Goal: Transaction & Acquisition: Purchase product/service

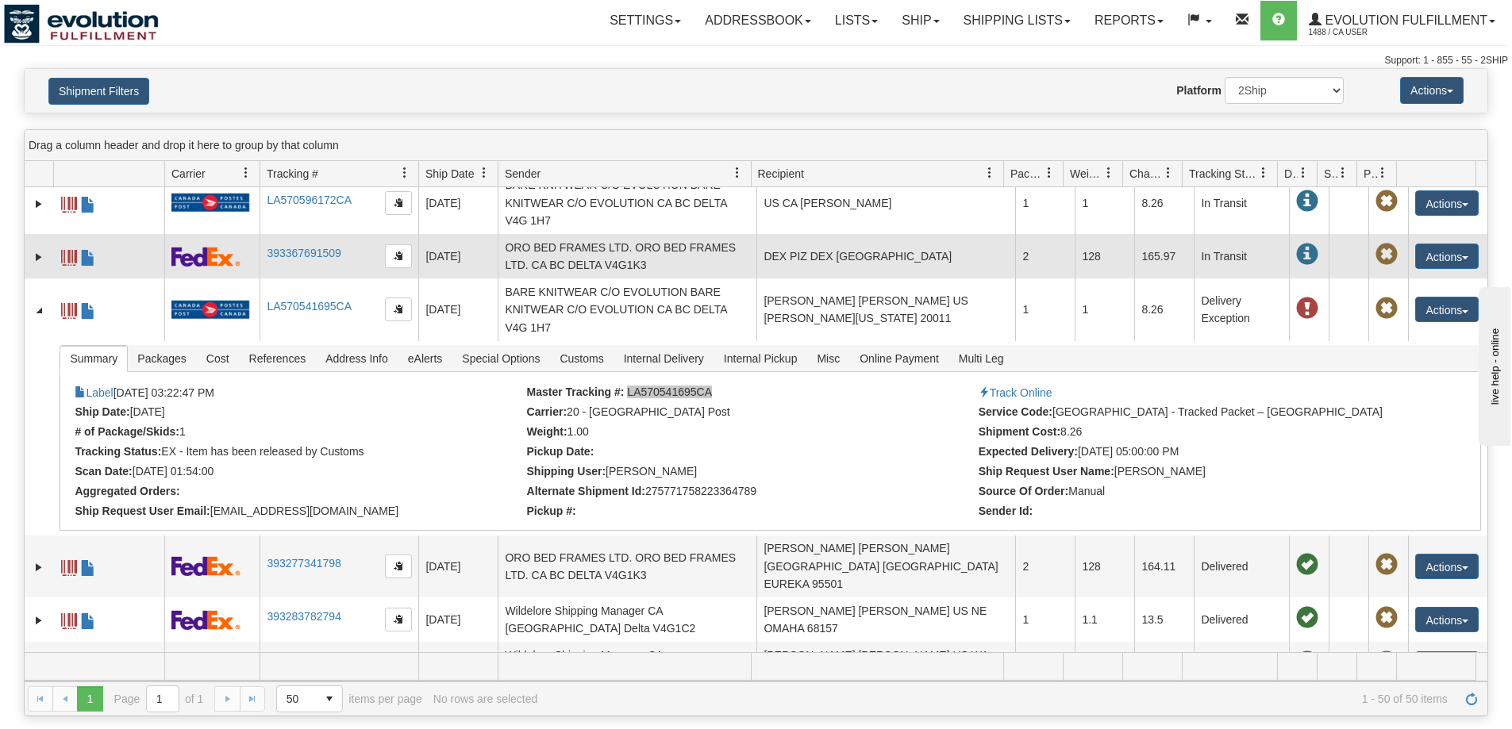
scroll to position [238, 0]
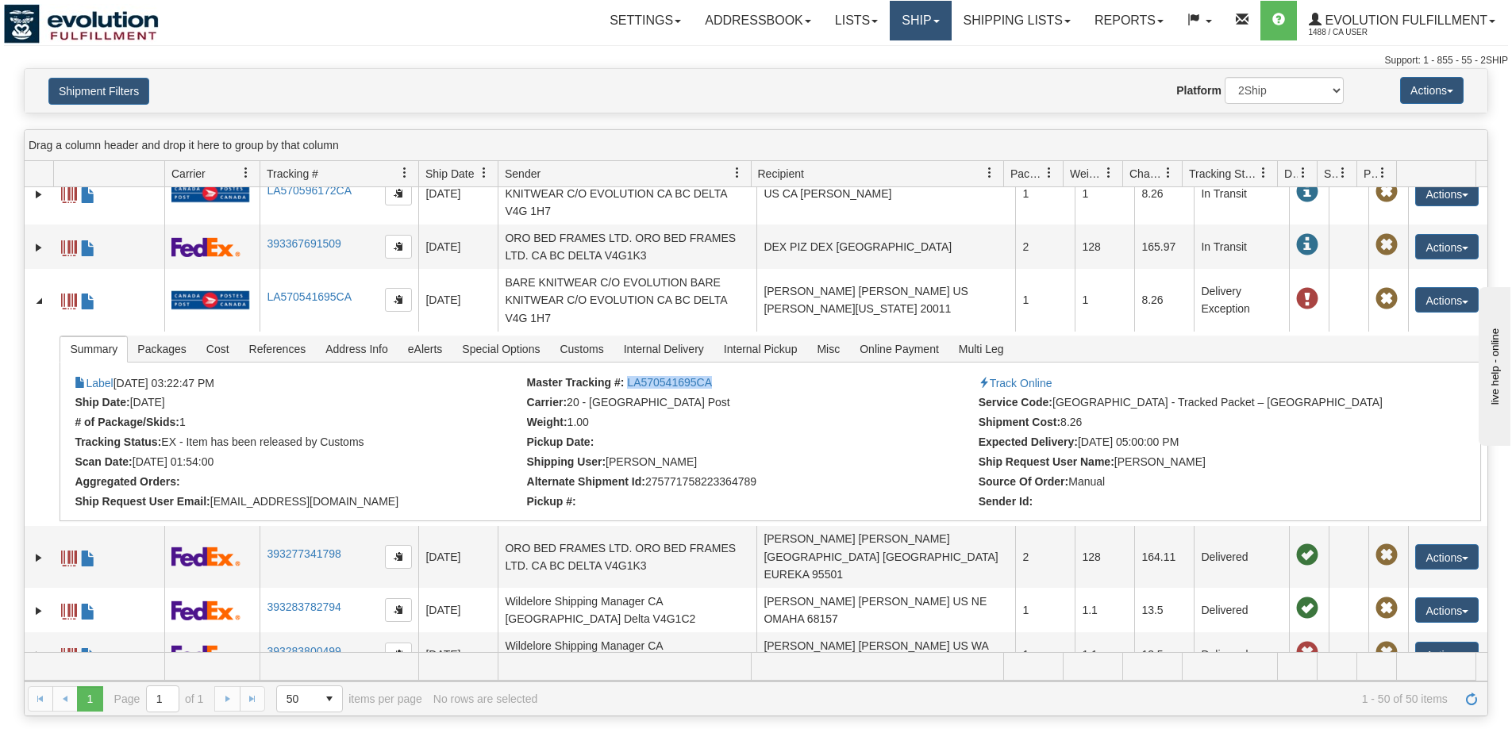
click at [896, 10] on link "Ship" at bounding box center [920, 21] width 61 height 40
click at [882, 50] on link "Ship Screen" at bounding box center [879, 55] width 144 height 21
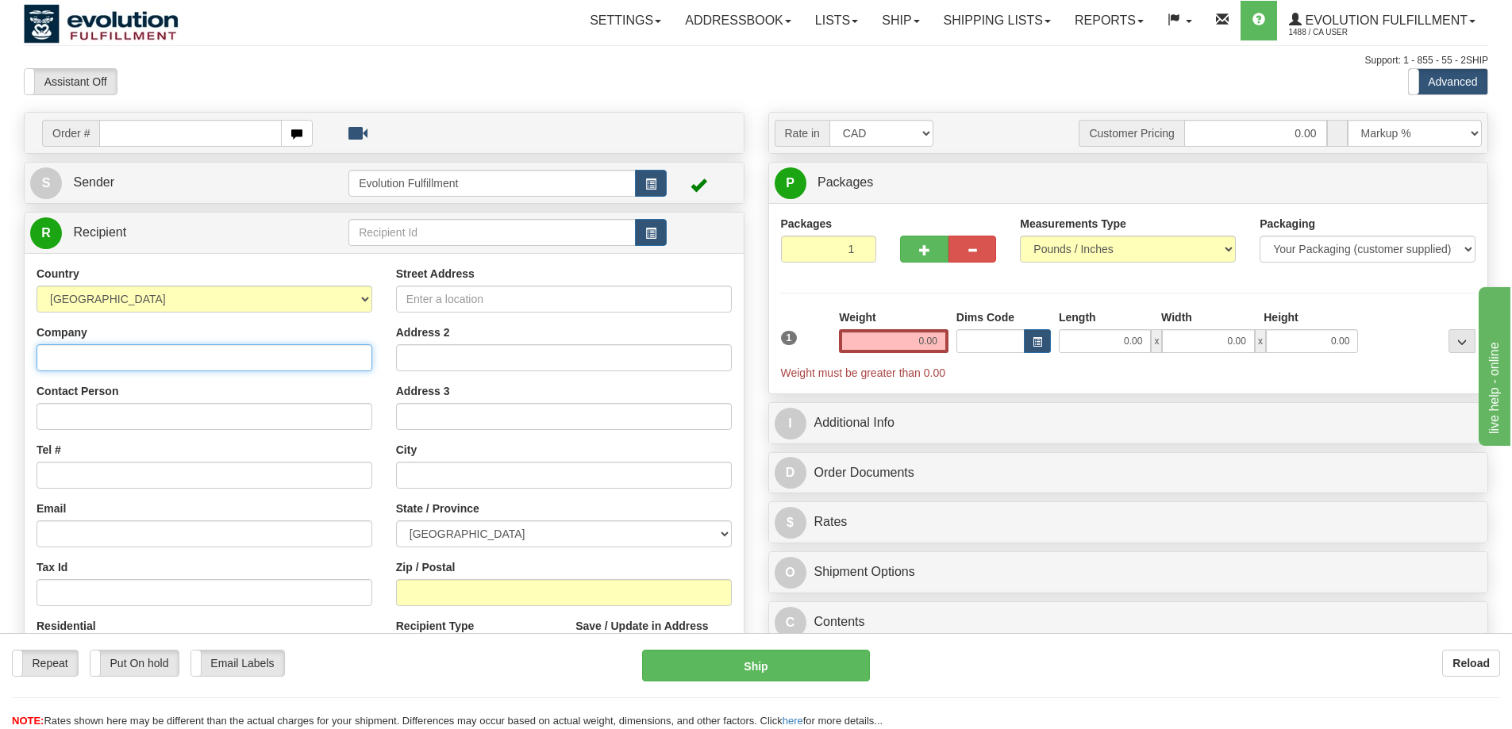
click at [161, 371] on input "Company" at bounding box center [205, 357] width 336 height 27
type input "EVOLUTION FULFILLMENT"
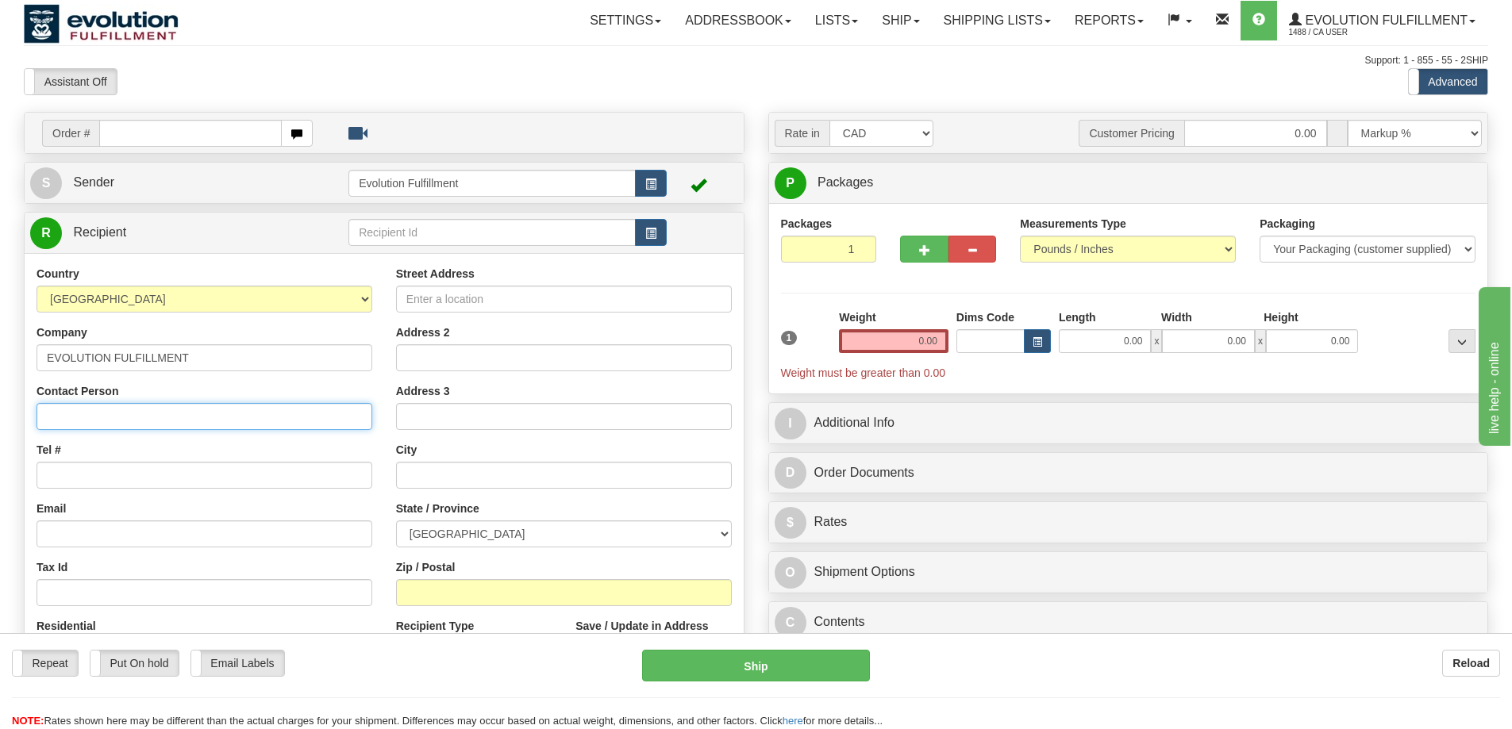
type input "EVOLUTION FULFILLMENT"
type input "[PERSON_NAME][EMAIL_ADDRESS][DOMAIN_NAME]"
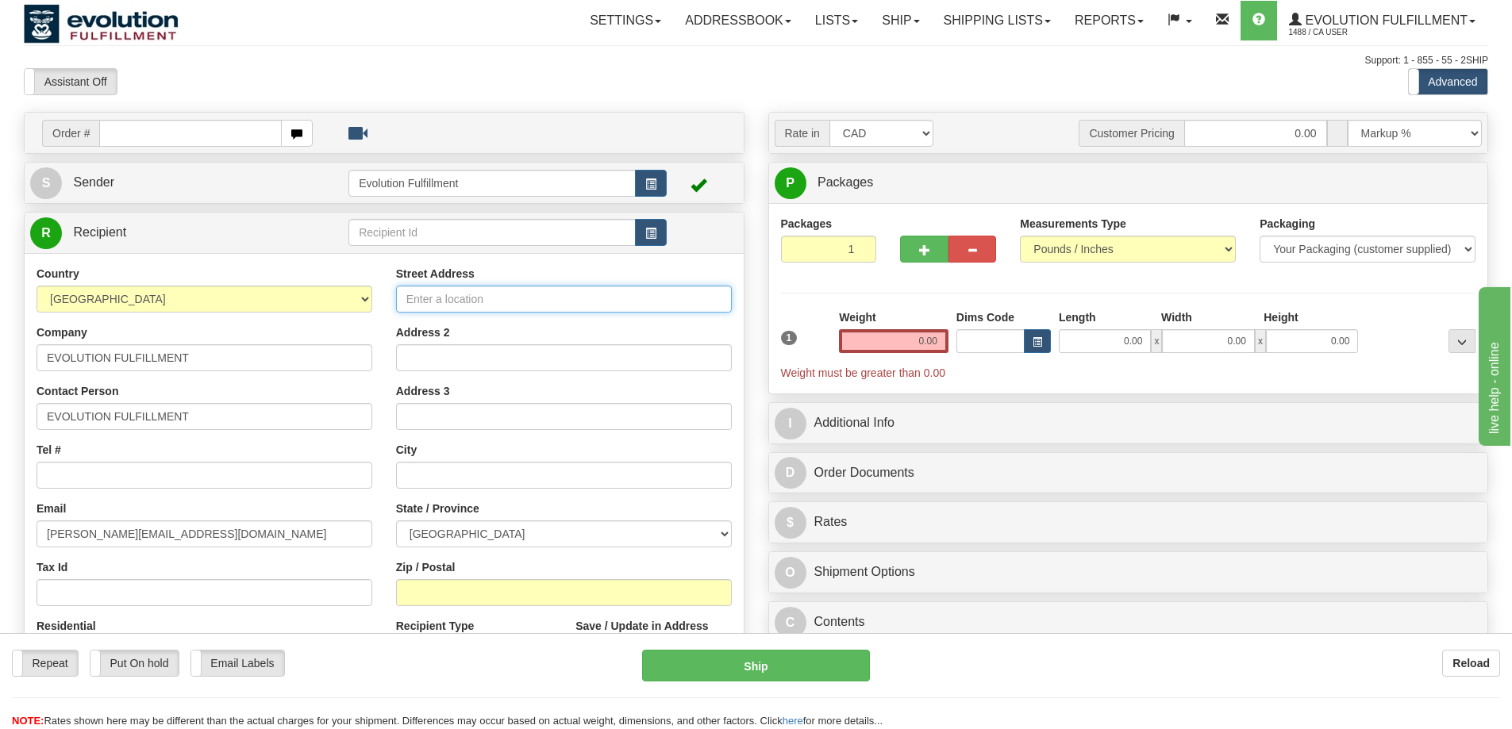
type input "[STREET_ADDRESS]"
type input "DELTA"
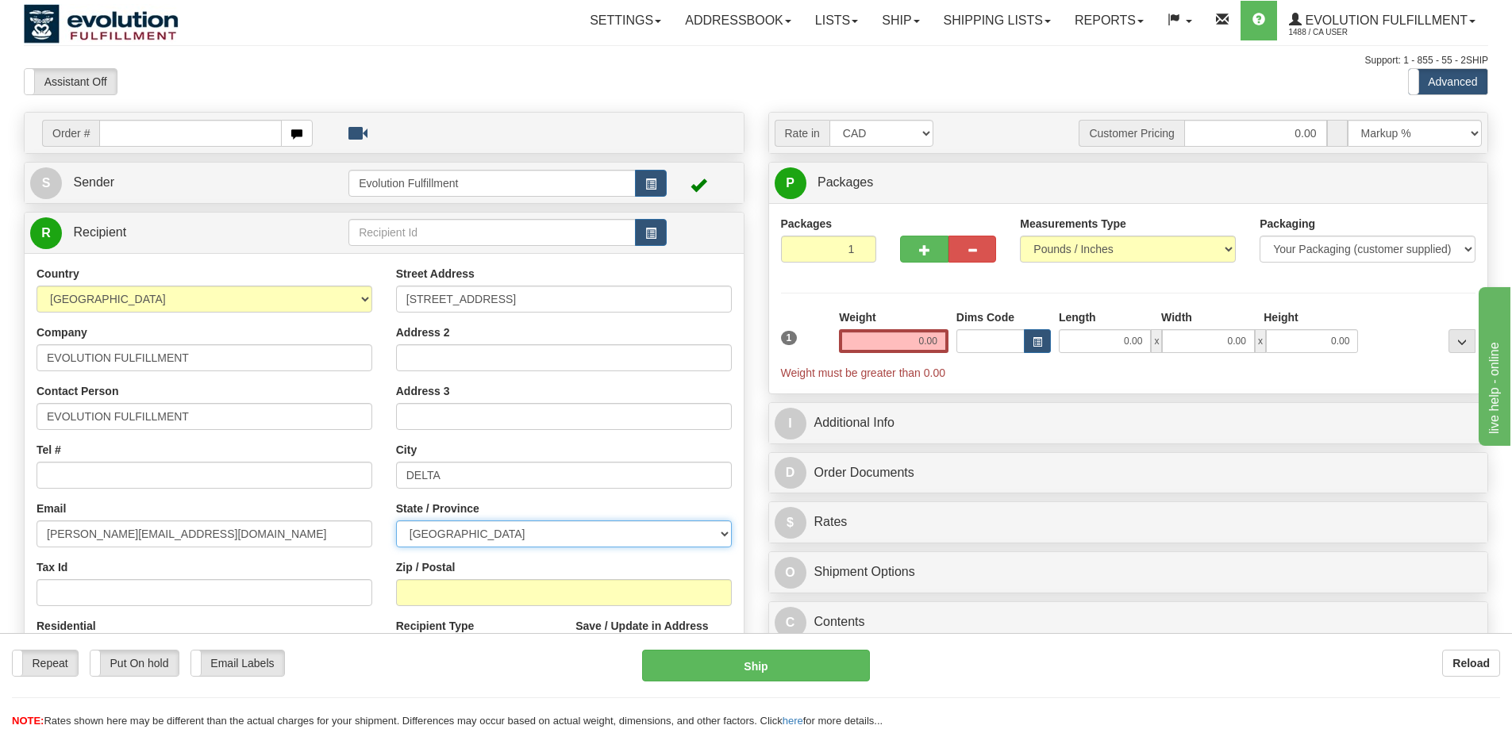
select select "BC"
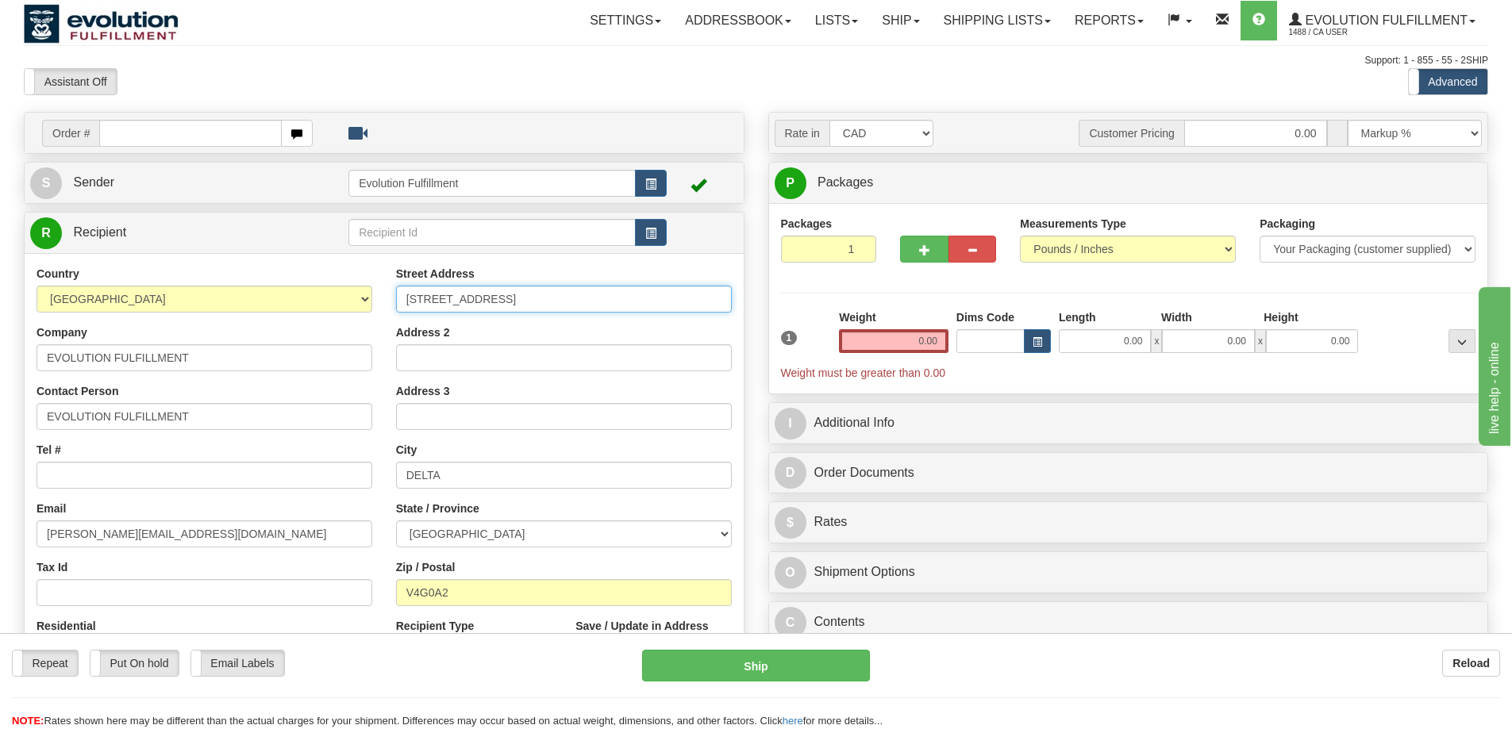
drag, startPoint x: 539, startPoint y: 298, endPoint x: 305, endPoint y: 313, distance: 234.6
click at [305, 313] on div "Country [GEOGRAPHIC_DATA] [GEOGRAPHIC_DATA] [GEOGRAPHIC_DATA] [GEOGRAPHIC_DATA]…" at bounding box center [384, 479] width 719 height 427
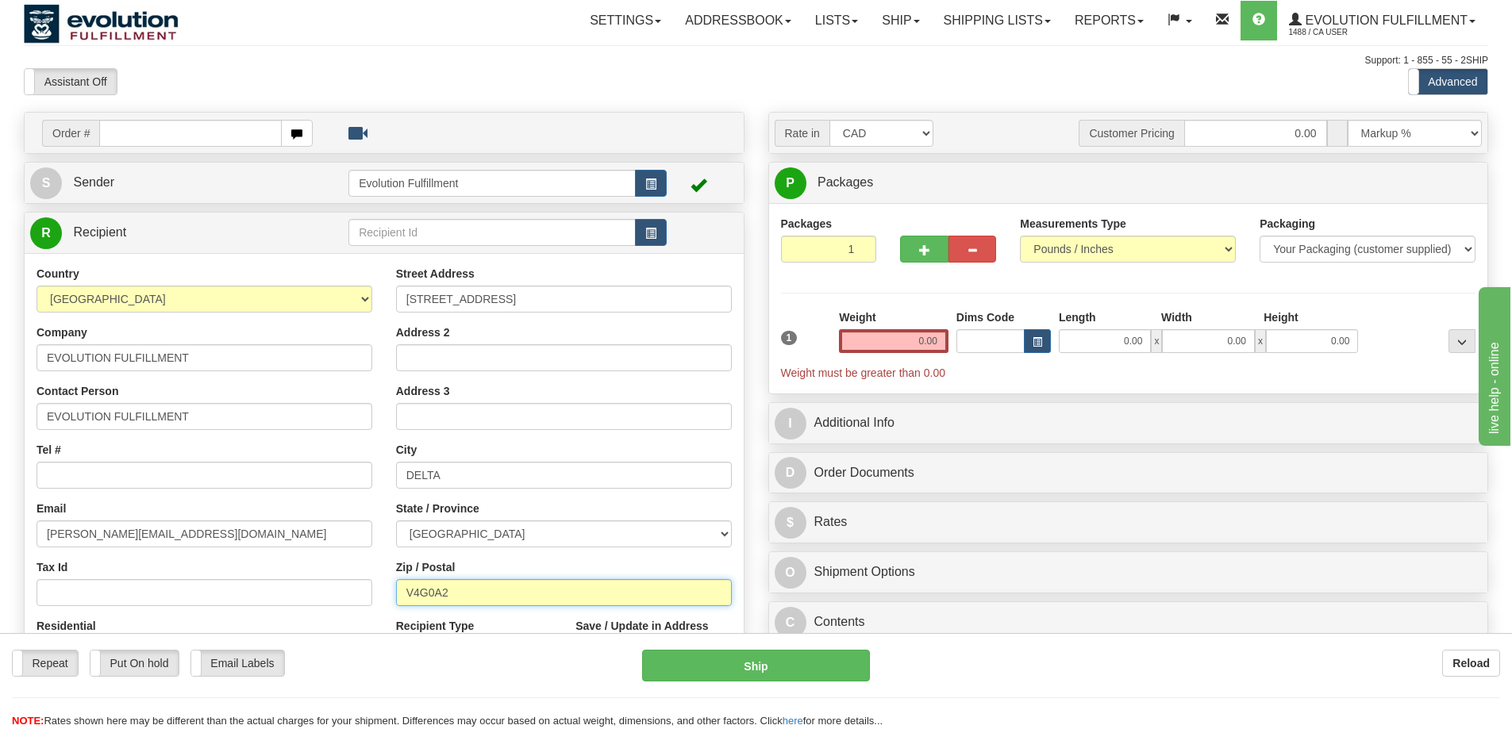
drag, startPoint x: 468, startPoint y: 596, endPoint x: 239, endPoint y: 575, distance: 230.3
click at [239, 575] on div "Country [GEOGRAPHIC_DATA] [GEOGRAPHIC_DATA] [GEOGRAPHIC_DATA] [GEOGRAPHIC_DATA]…" at bounding box center [384, 479] width 719 height 427
paste input "5Y1V4"
type input "V5Y1V4"
drag, startPoint x: 898, startPoint y: 344, endPoint x: 1008, endPoint y: 329, distance: 110.5
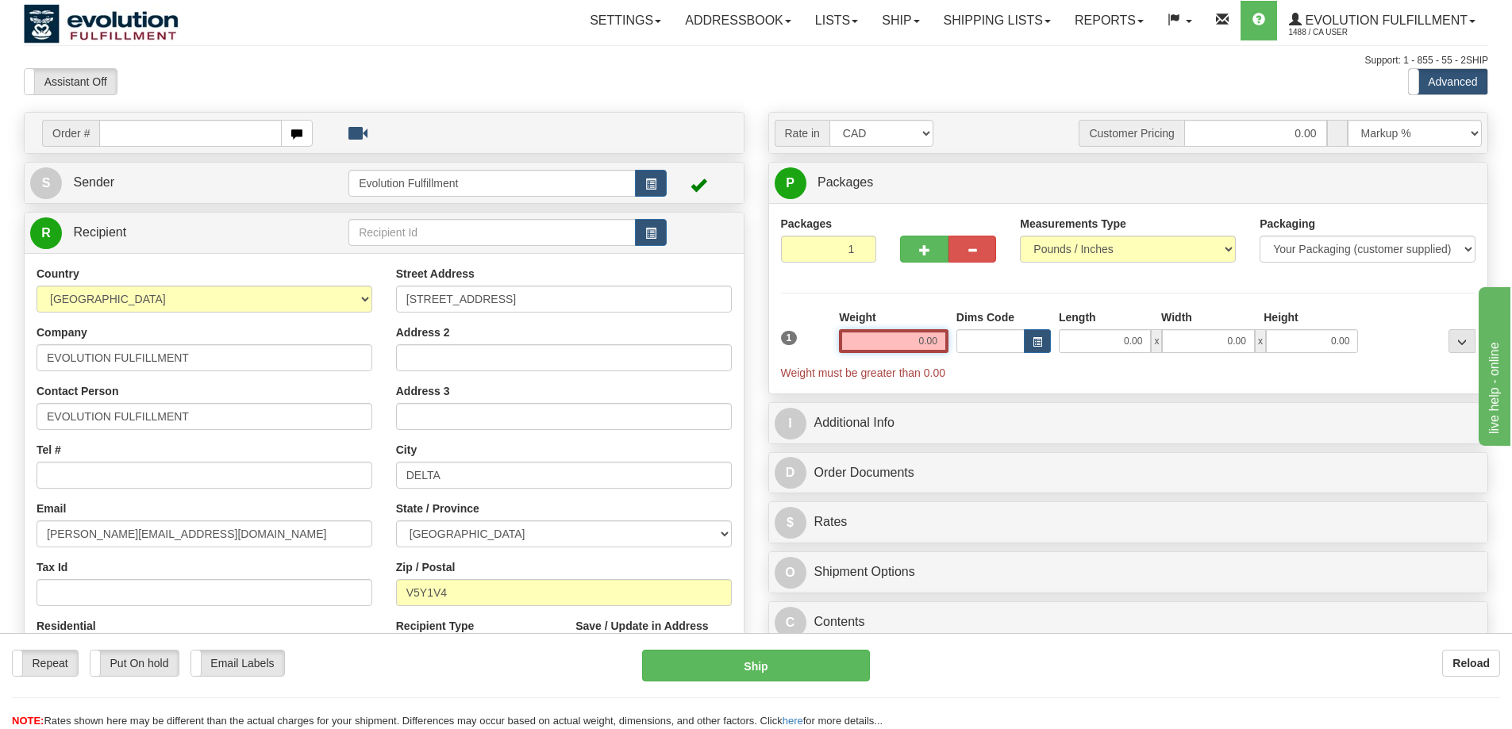
click at [1008, 329] on div "1 Weight 0.00 Dims Code 0.00" at bounding box center [1128, 344] width 703 height 71
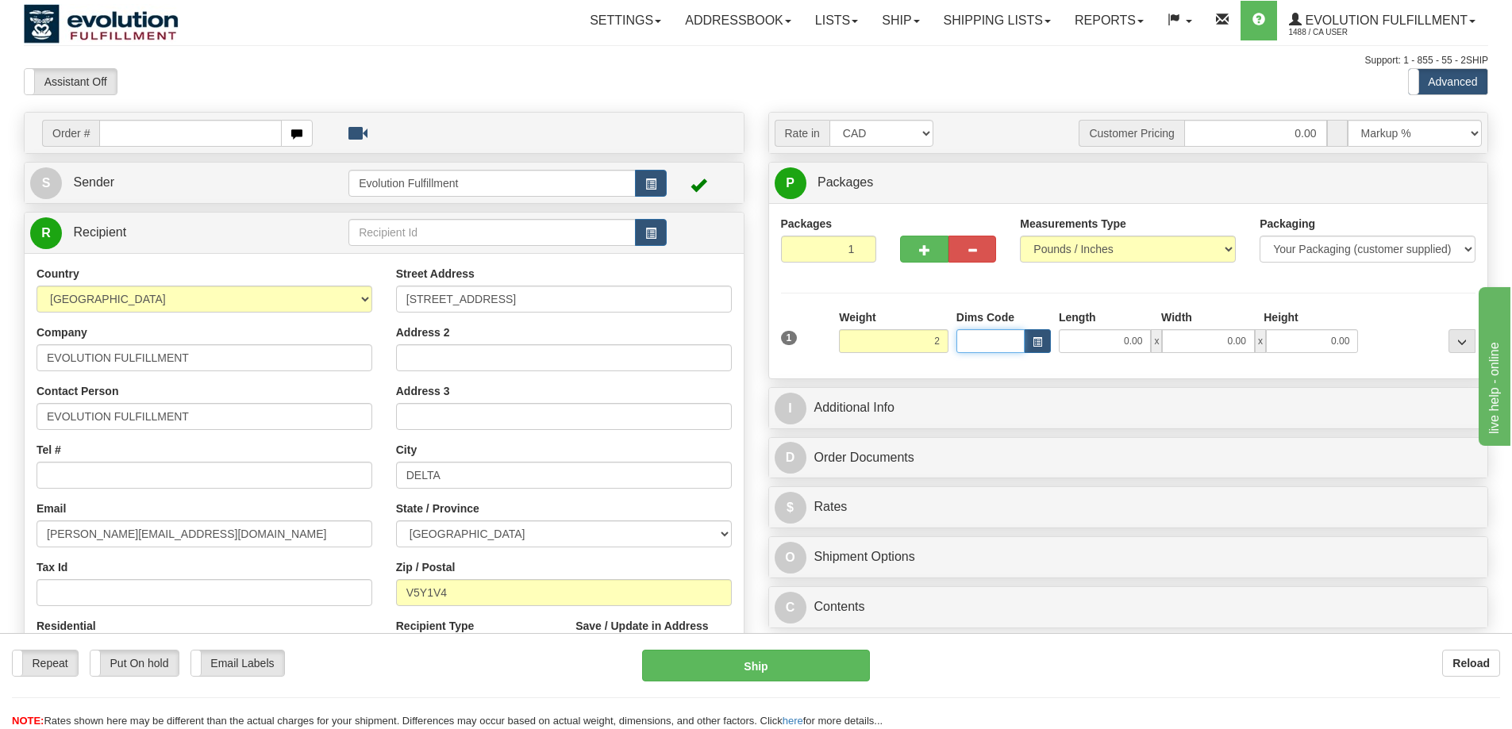
type input "2.00"
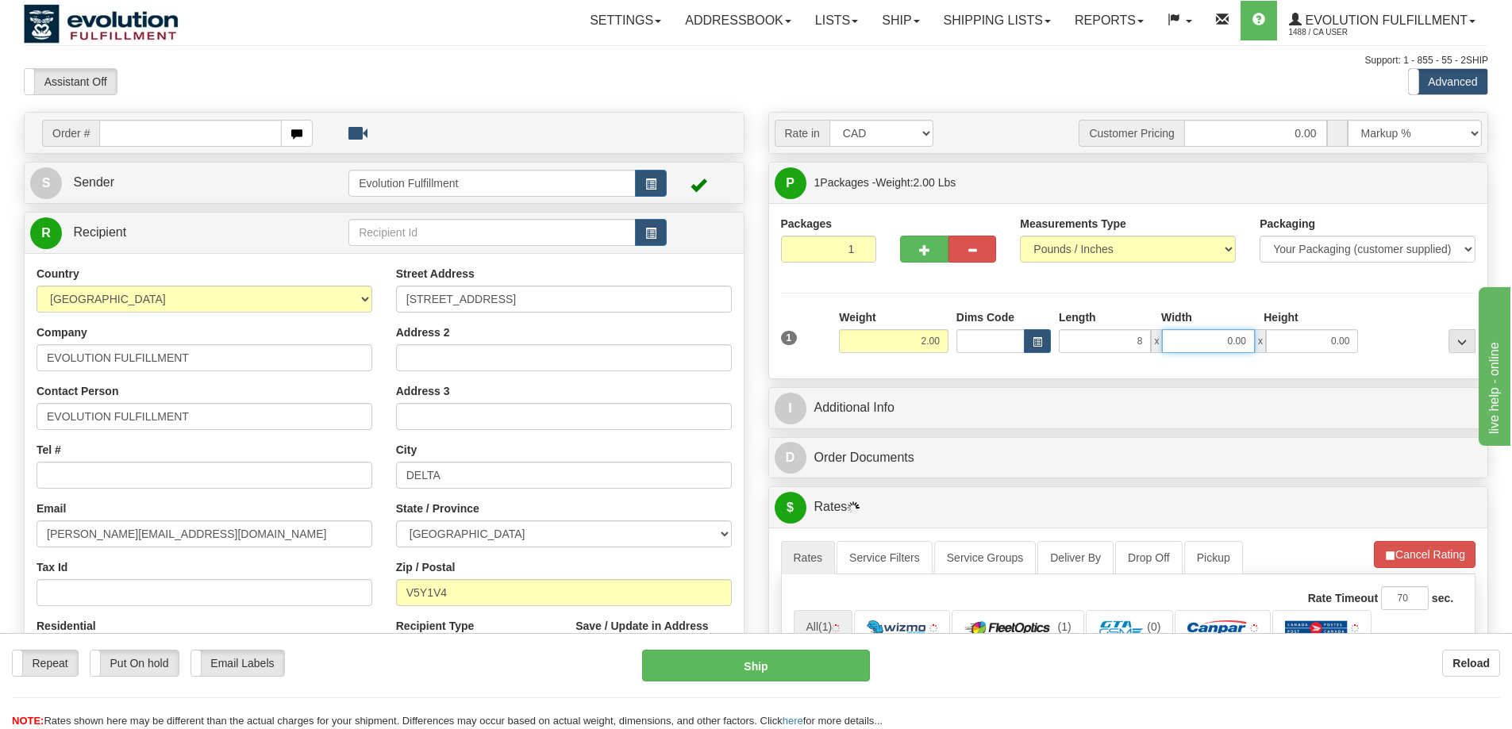
type input "8.00"
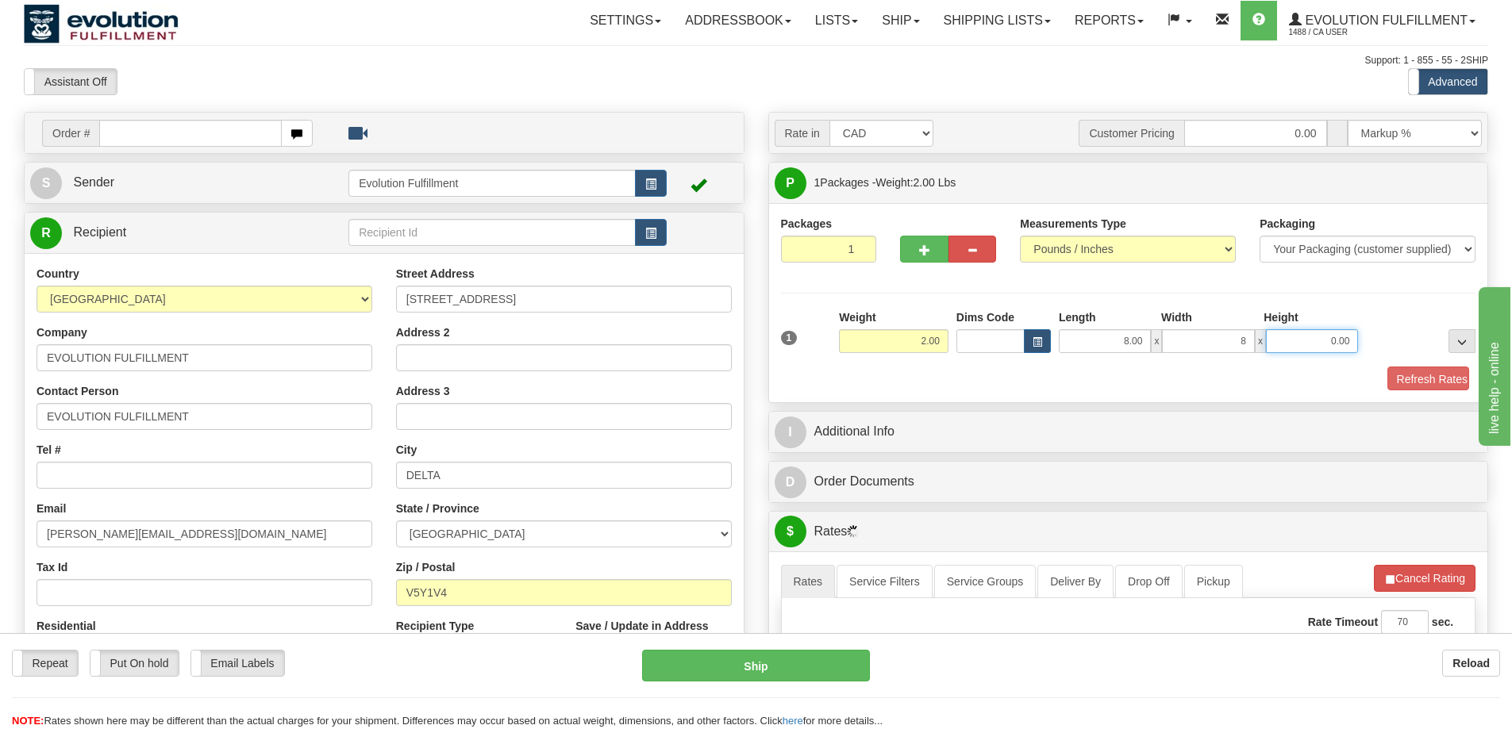
type input "8.00"
type input "3.00"
click at [1413, 374] on button "Refresh Rates" at bounding box center [1421, 380] width 91 height 27
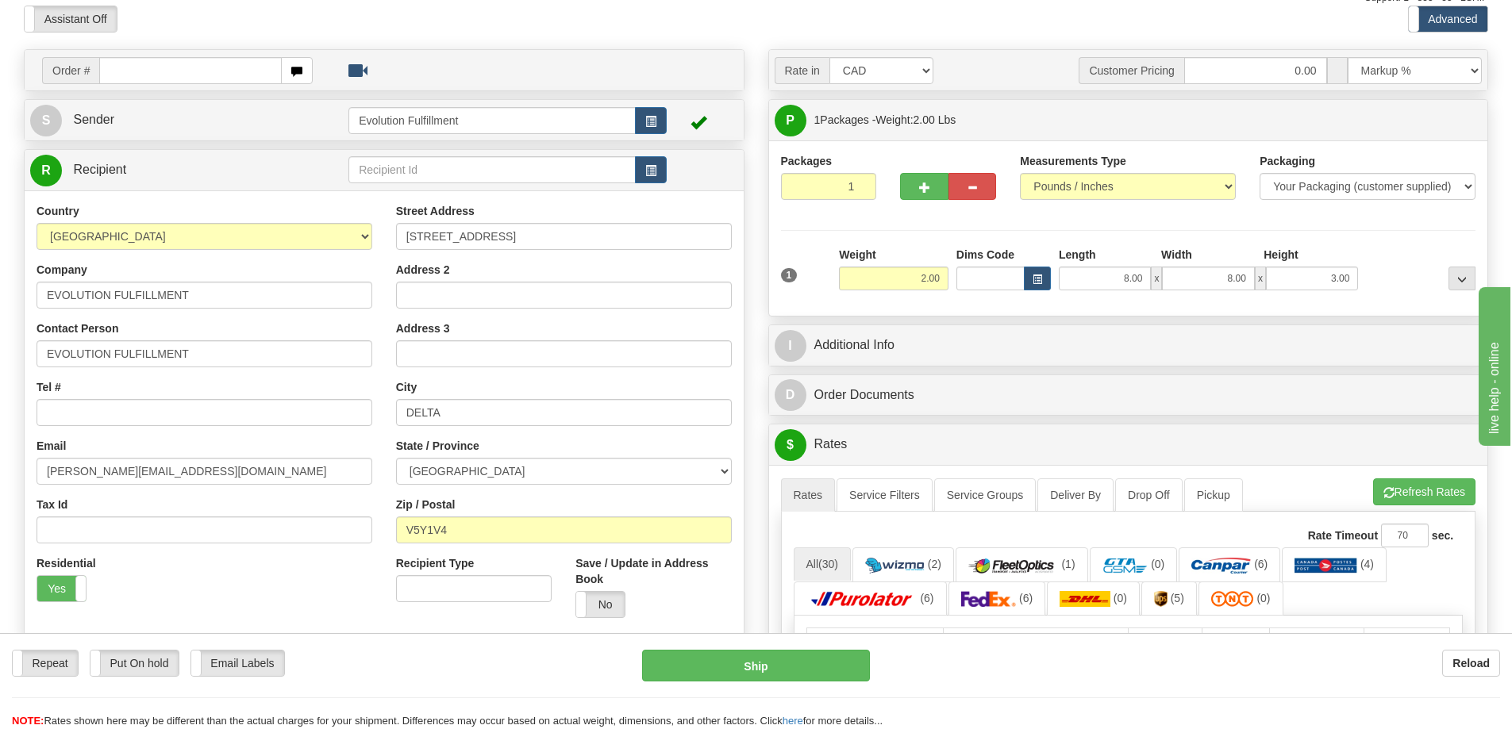
scroll to position [60, 0]
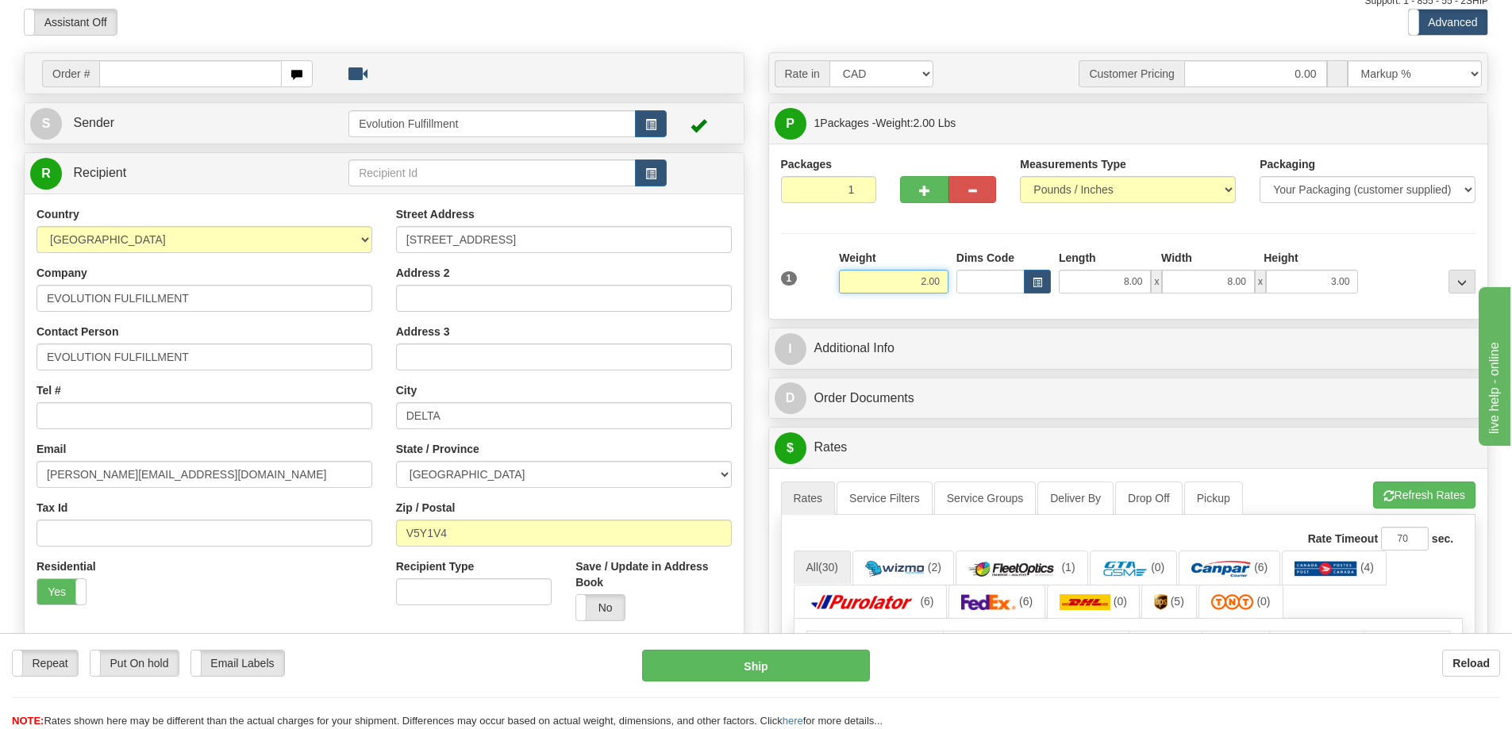
drag, startPoint x: 903, startPoint y: 284, endPoint x: 1014, endPoint y: 276, distance: 111.4
click at [1014, 276] on div "1 Weight 2.00 Dims Code 8.00" at bounding box center [1128, 278] width 703 height 56
type input "4.00"
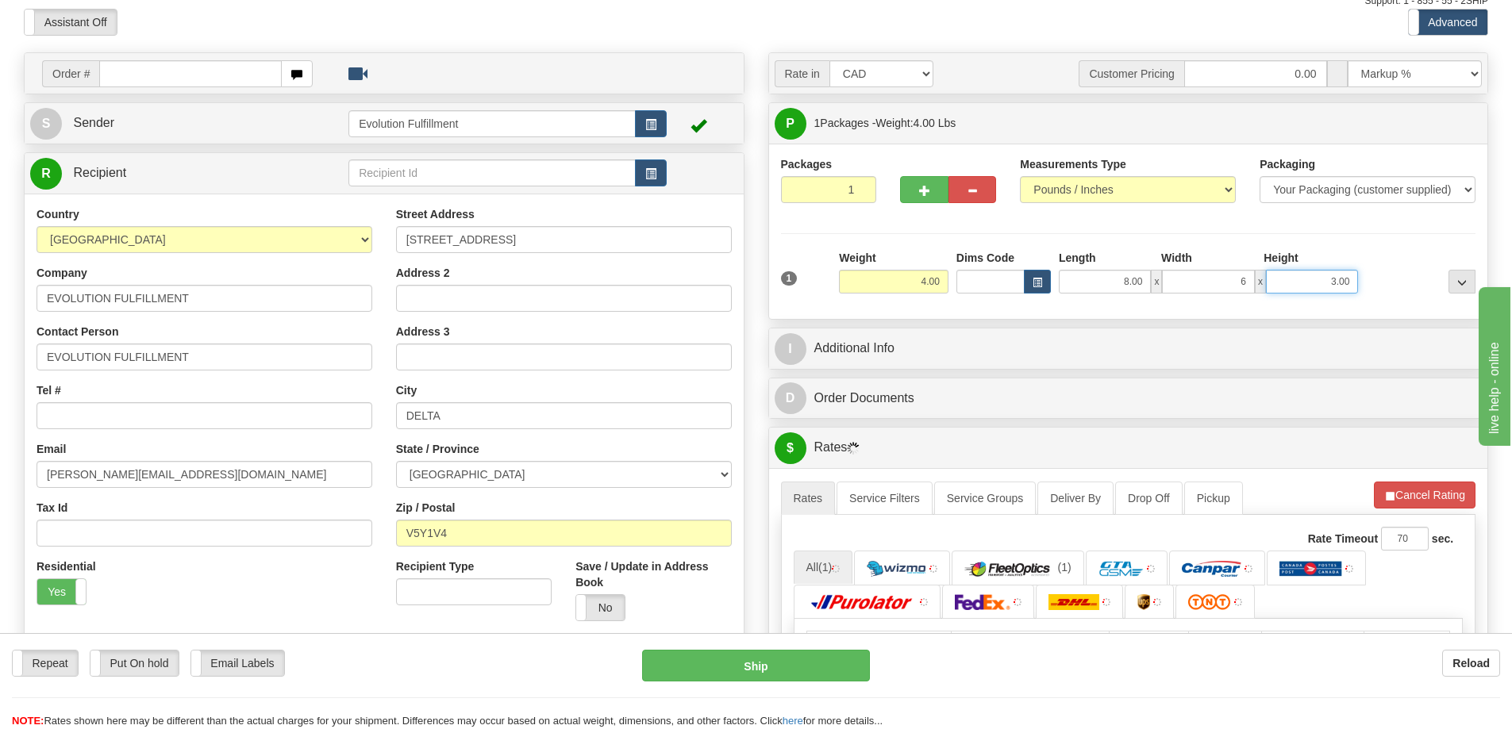
type input "6.00"
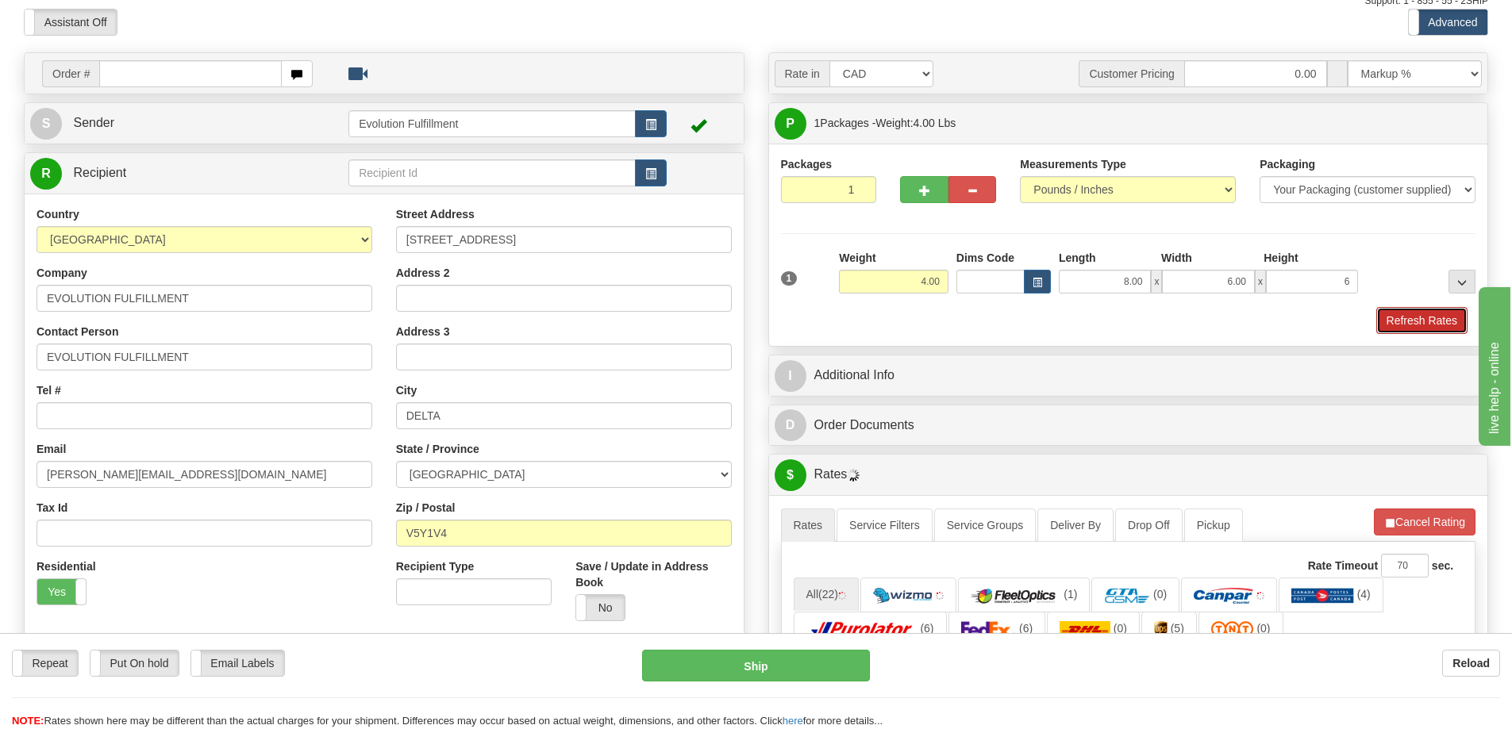
type input "6.00"
click at [1419, 314] on button "Refresh Rates" at bounding box center [1421, 320] width 91 height 27
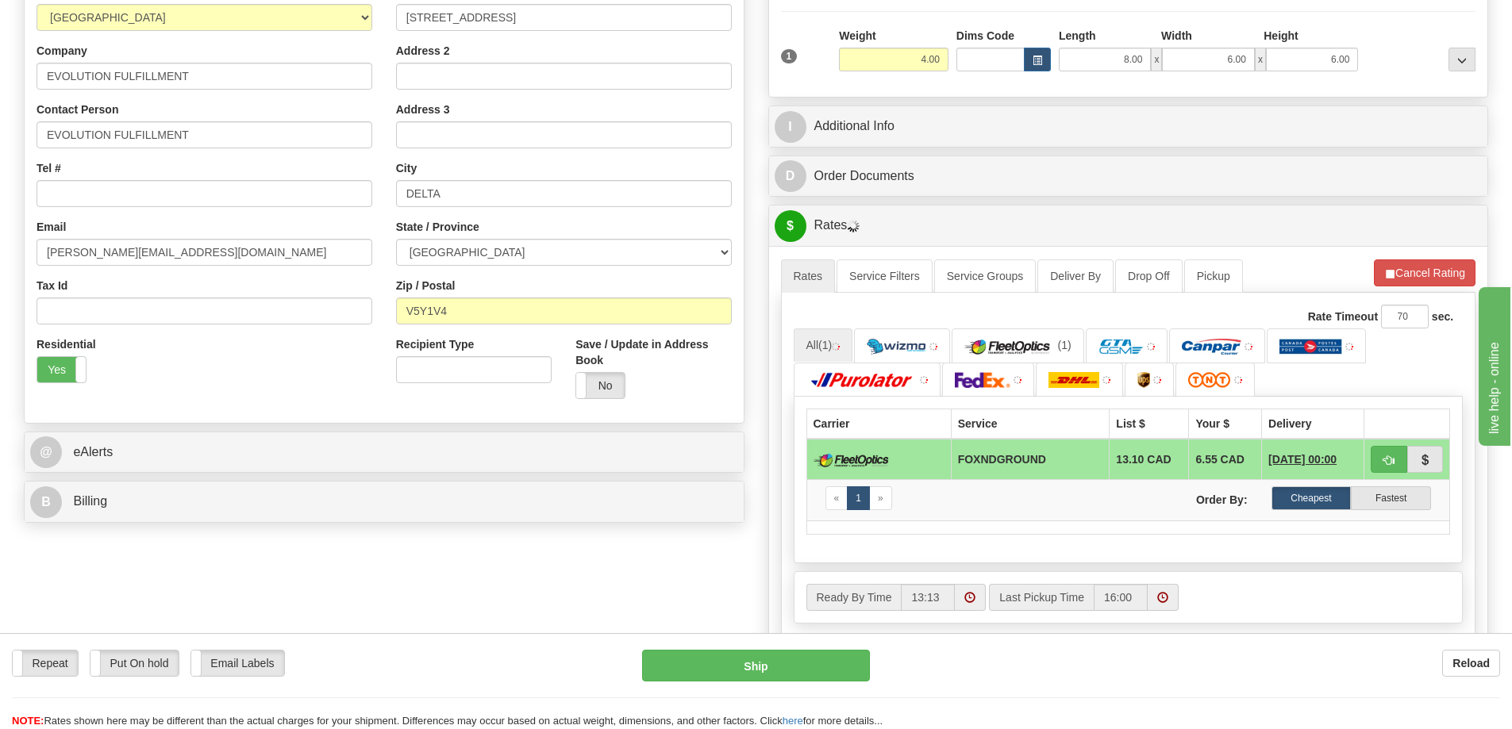
scroll to position [357, 0]
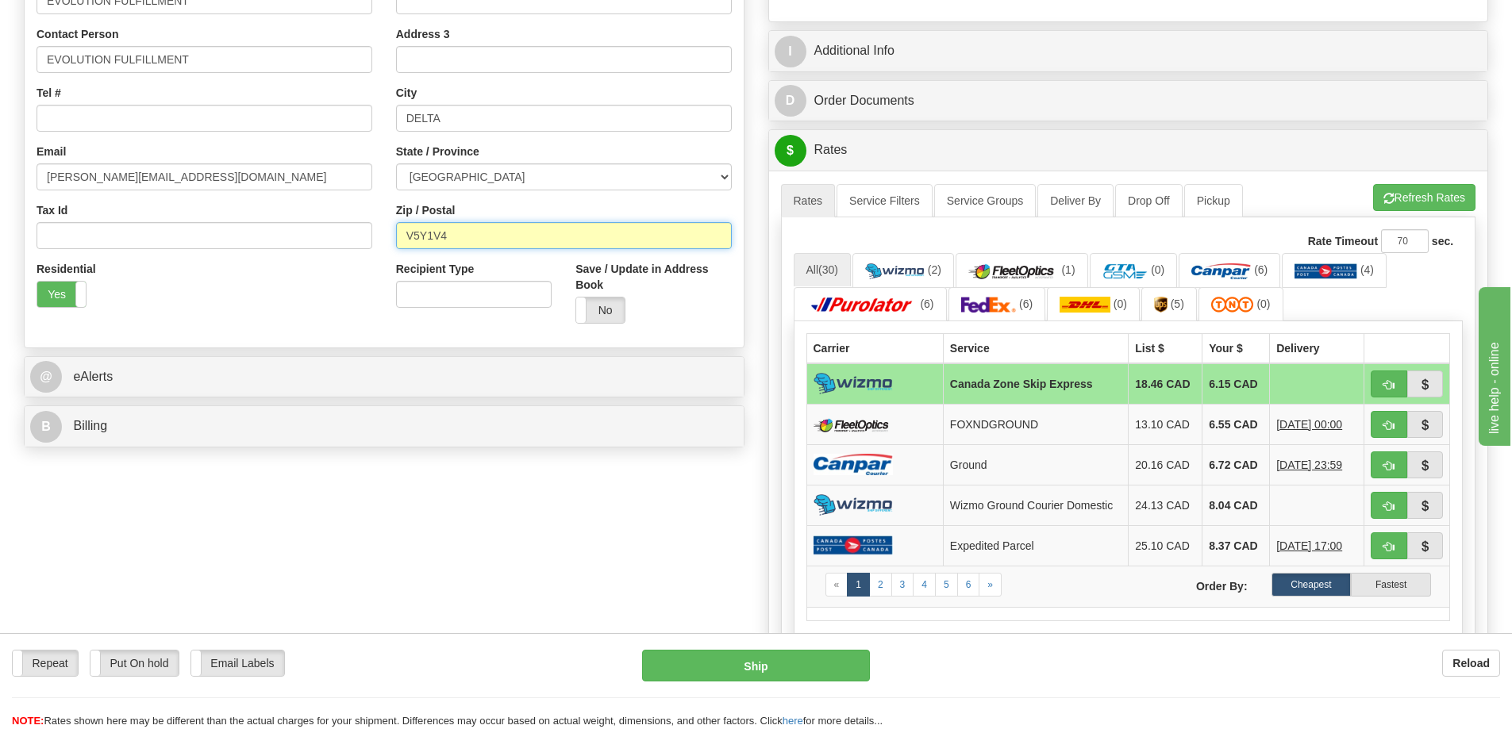
drag, startPoint x: 461, startPoint y: 230, endPoint x: 317, endPoint y: 242, distance: 144.1
click at [317, 242] on div "Country [GEOGRAPHIC_DATA] [GEOGRAPHIC_DATA] [GEOGRAPHIC_DATA] [GEOGRAPHIC_DATA]…" at bounding box center [384, 122] width 719 height 427
paste input "4T1X3"
type input "V4T1X3"
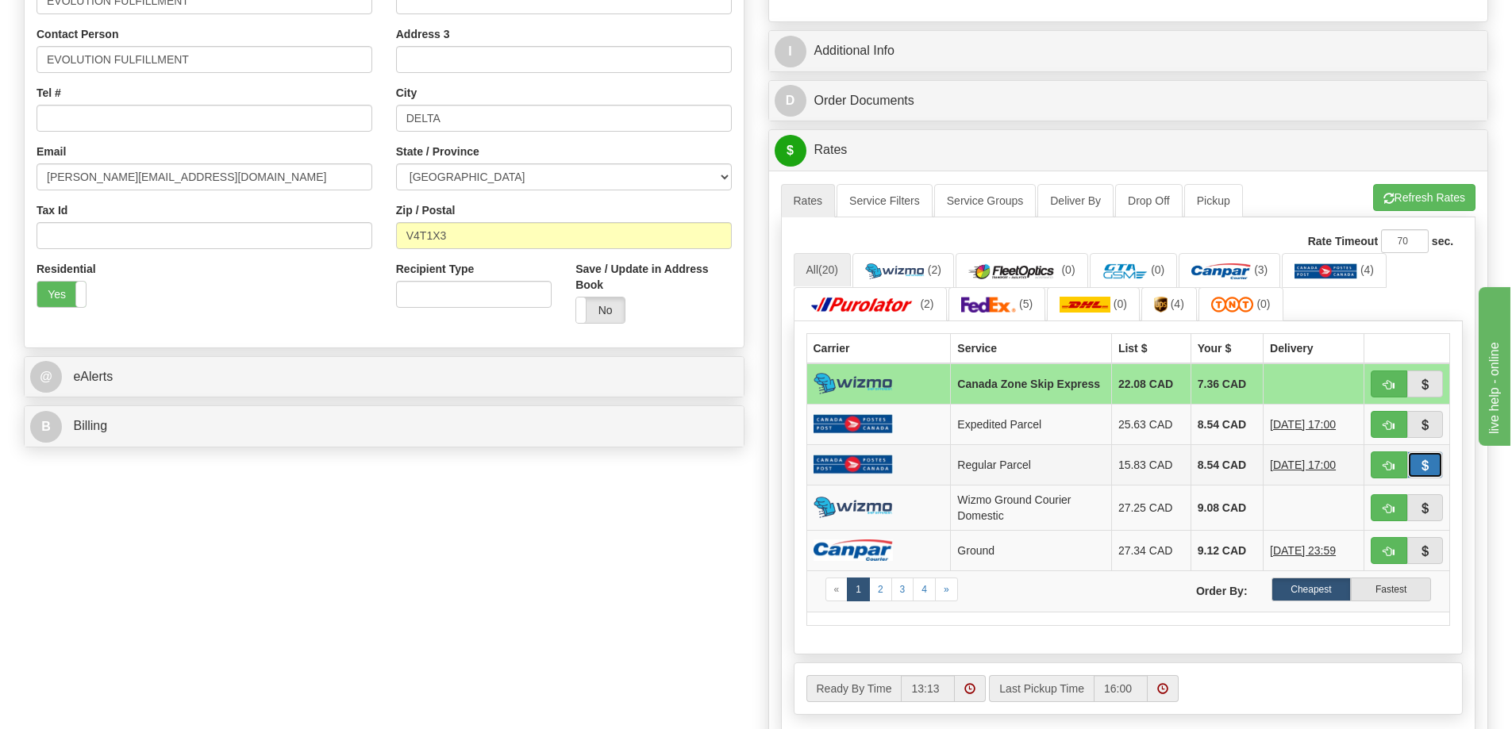
click at [1424, 468] on span "button" at bounding box center [1424, 466] width 11 height 10
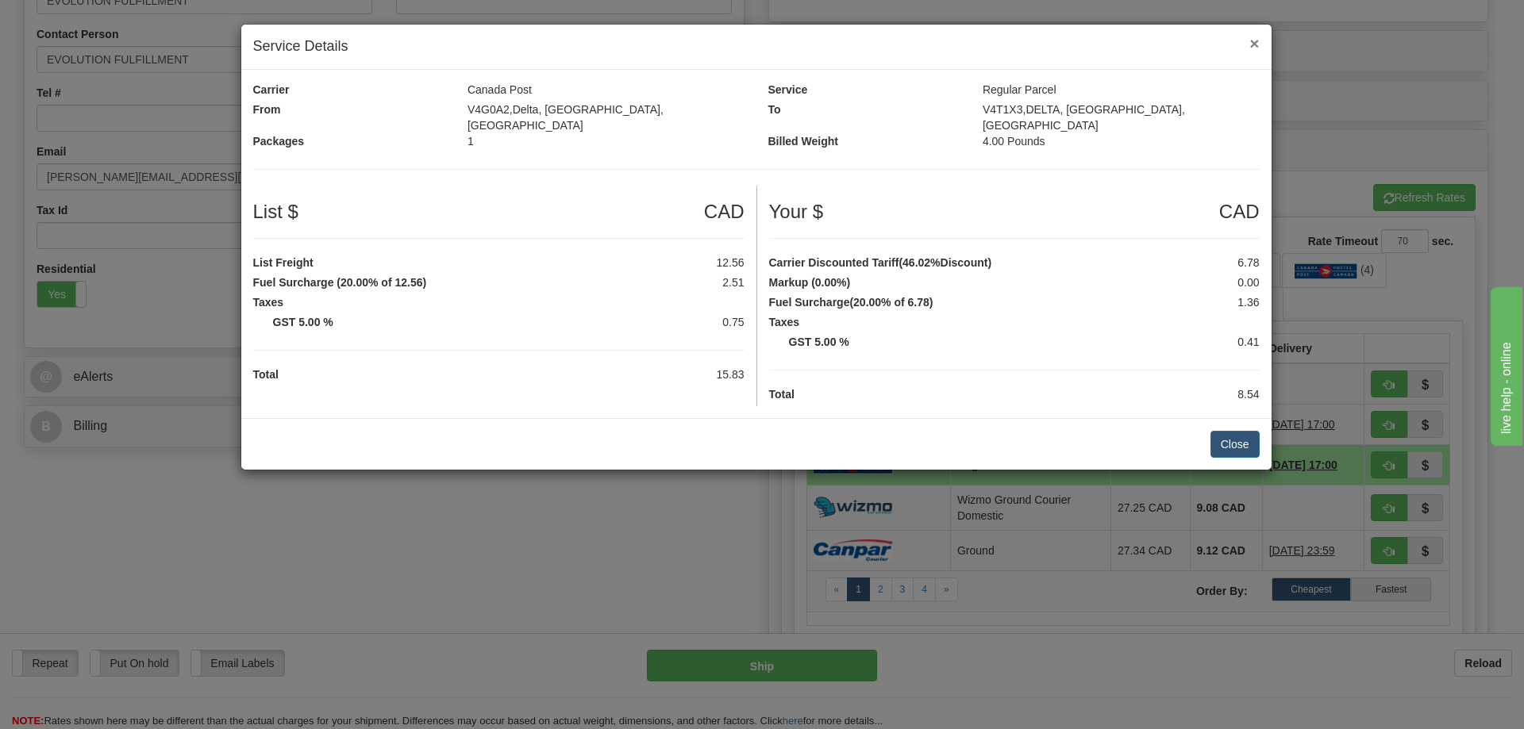
click at [1252, 44] on span "×" at bounding box center [1254, 43] width 10 height 18
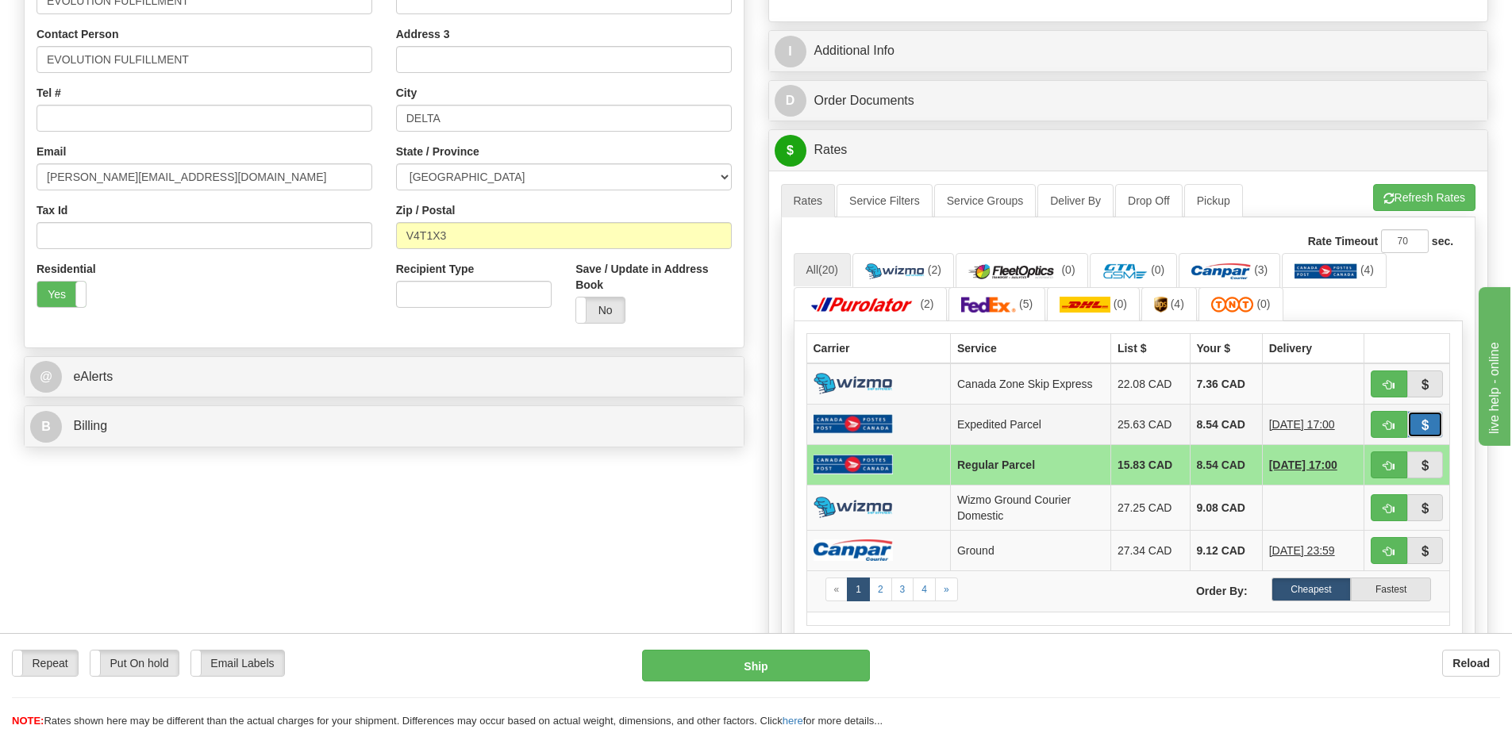
click at [1430, 425] on span "button" at bounding box center [1424, 426] width 11 height 10
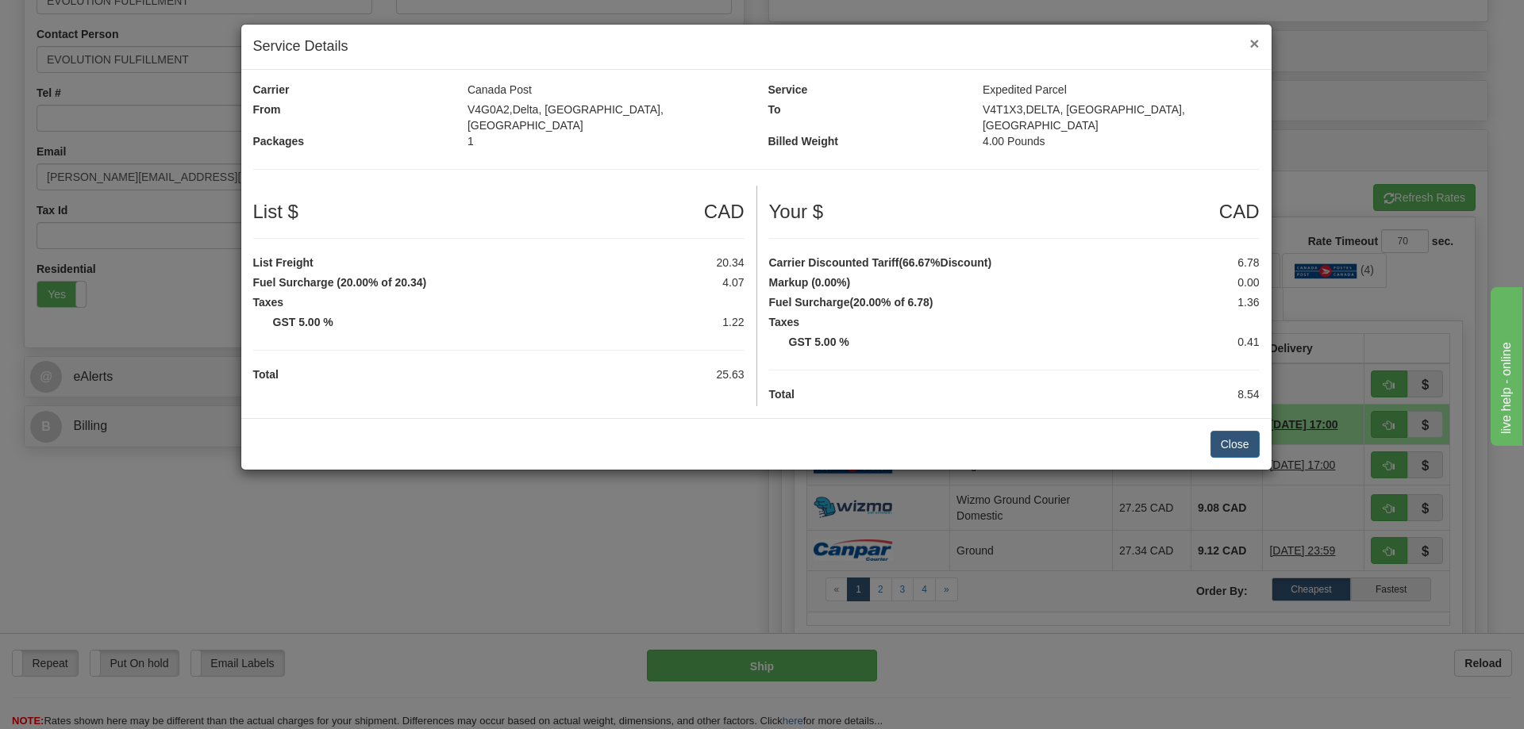
click at [1252, 42] on span "×" at bounding box center [1254, 43] width 10 height 18
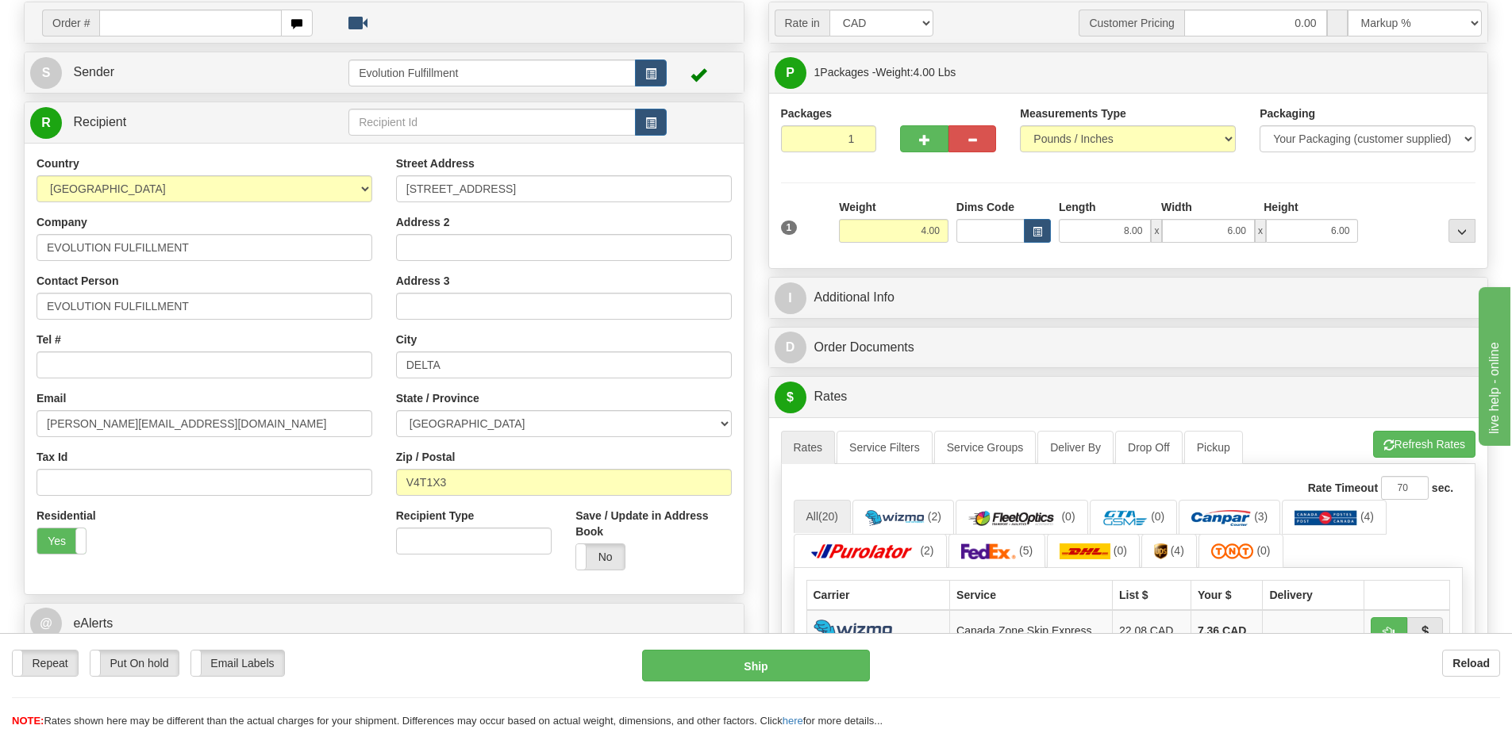
scroll to position [99, 0]
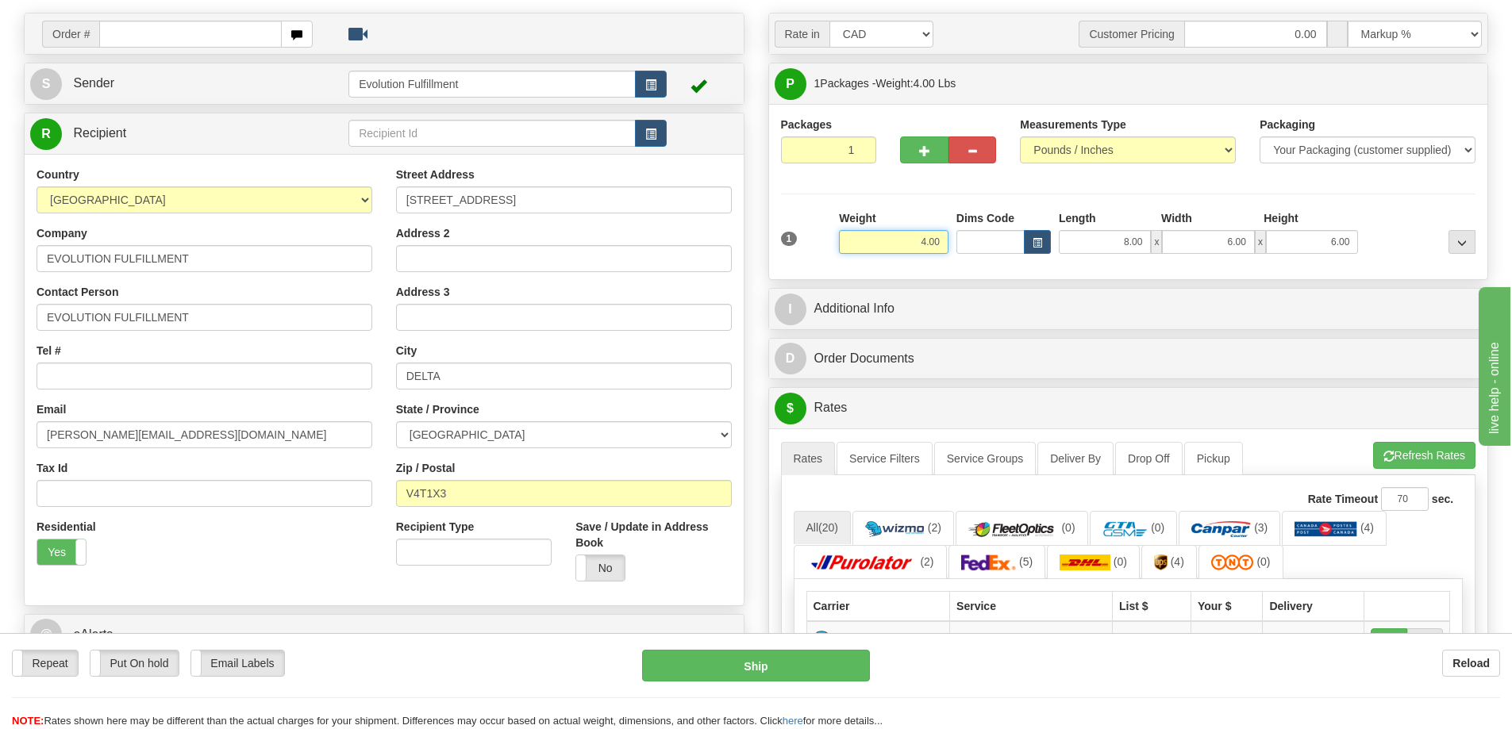
drag, startPoint x: 905, startPoint y: 240, endPoint x: 1012, endPoint y: 234, distance: 106.5
click at [1012, 234] on div "1 Weight 4.00 Dims Code 8.00" at bounding box center [1128, 238] width 703 height 56
type input "2.00"
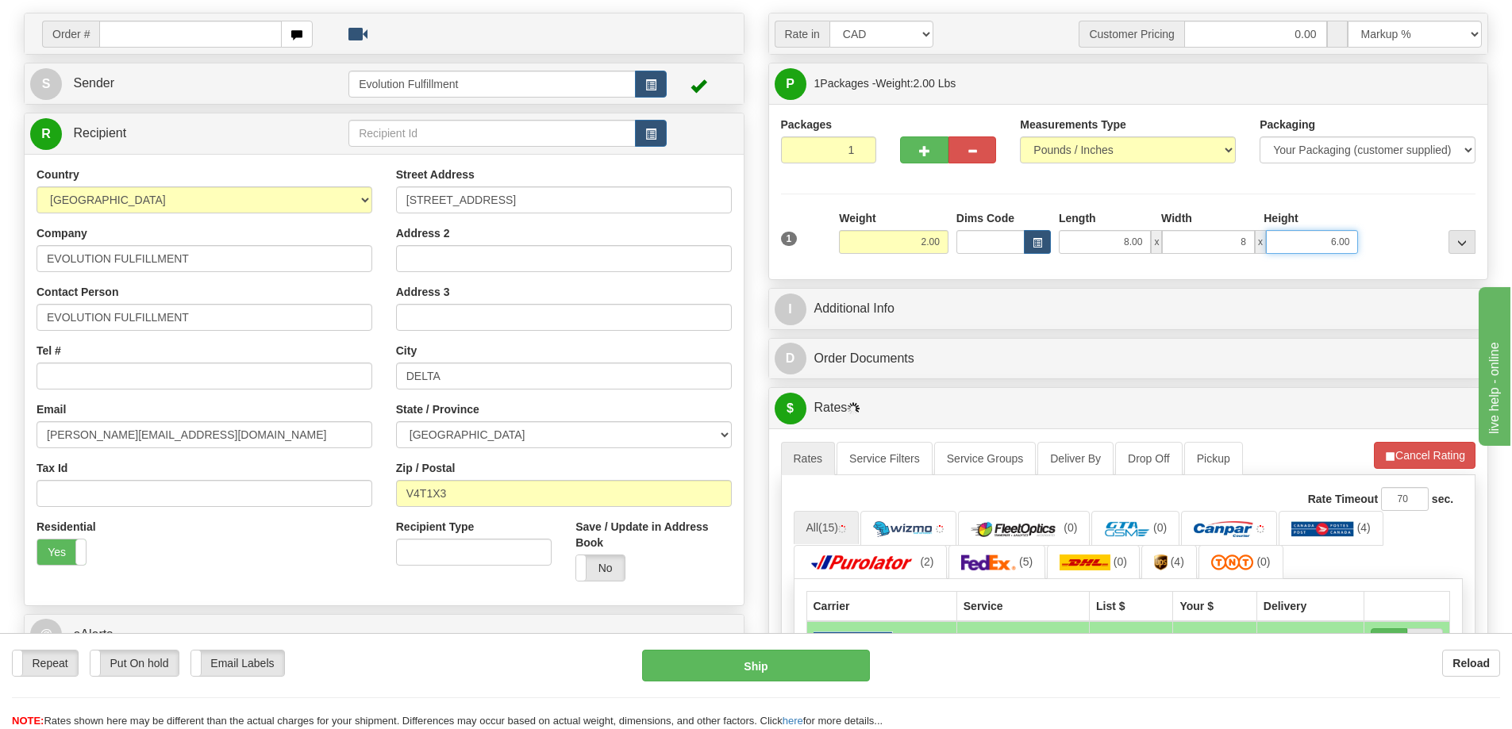
type input "8.00"
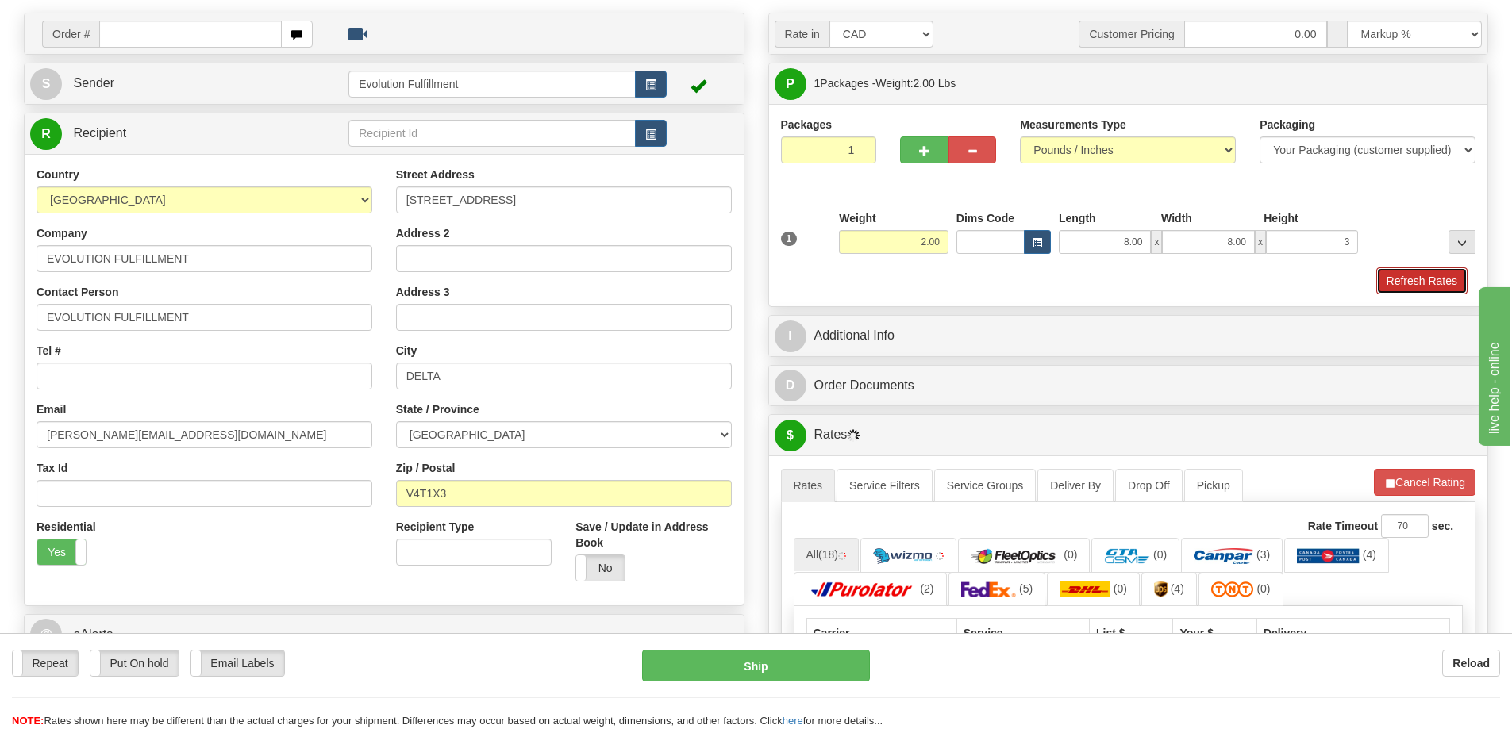
type input "3.00"
click at [1388, 279] on button "Refresh Rates" at bounding box center [1421, 280] width 91 height 27
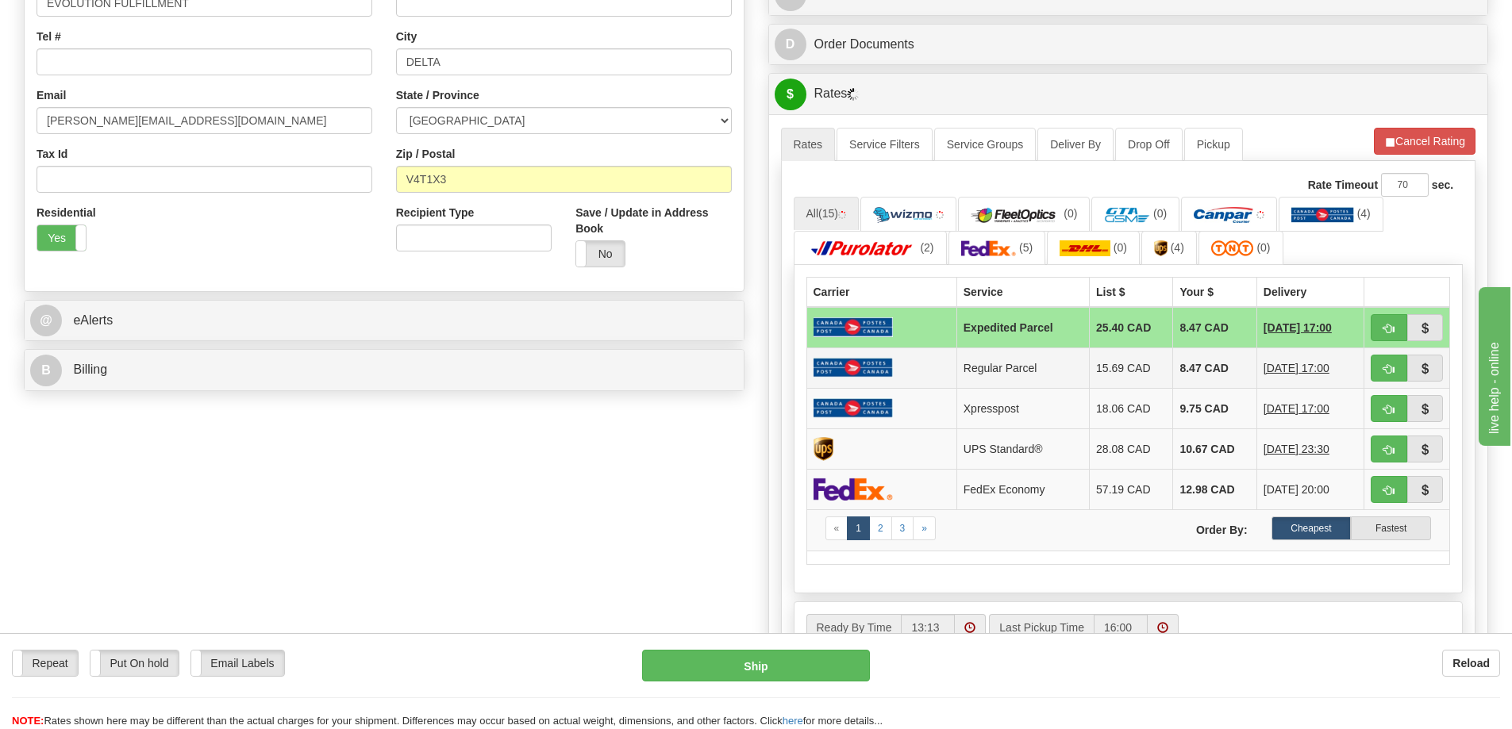
scroll to position [417, 0]
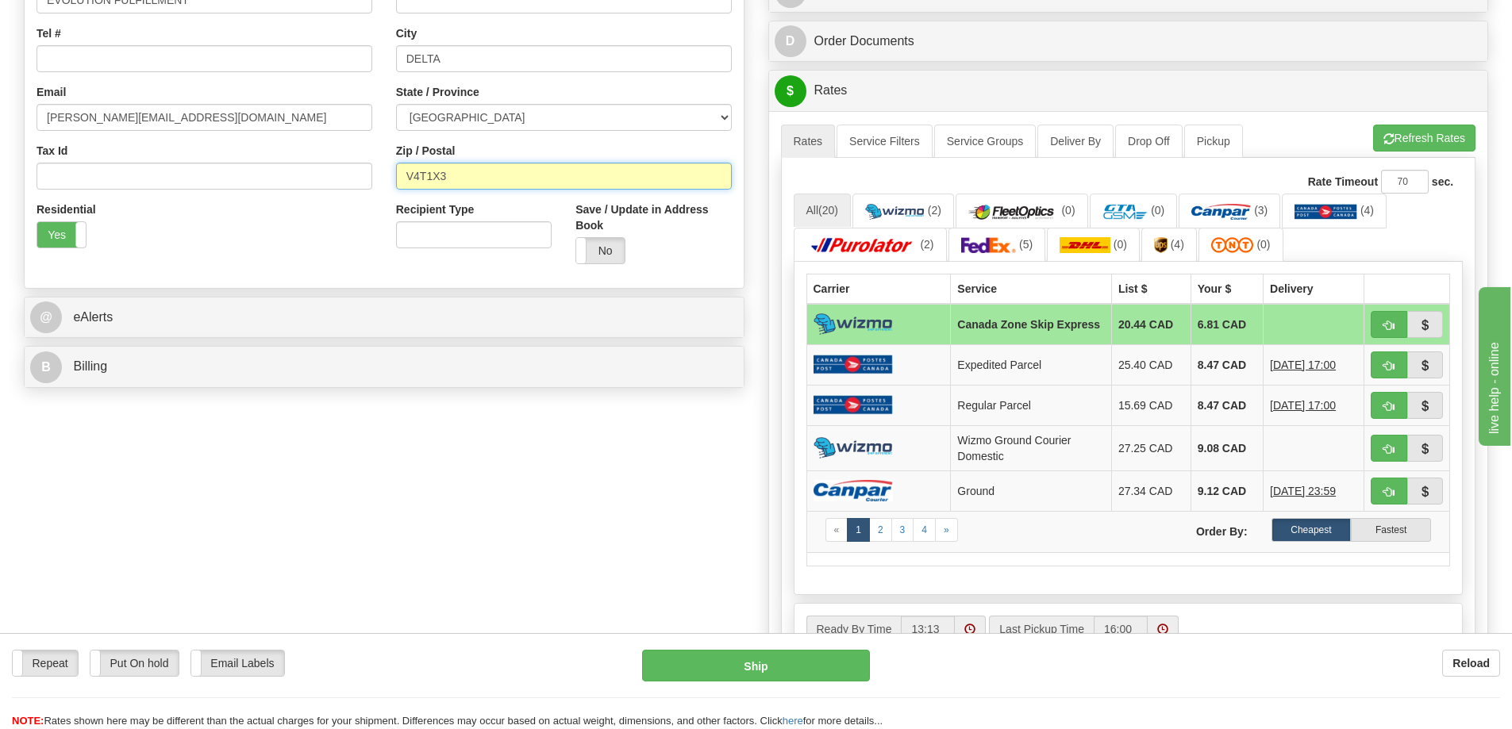
paste input "8Y3G9"
drag, startPoint x: 481, startPoint y: 180, endPoint x: 409, endPoint y: 179, distance: 72.2
click at [409, 179] on input "V8Y3G9" at bounding box center [564, 176] width 336 height 27
type input "V8Y3G9"
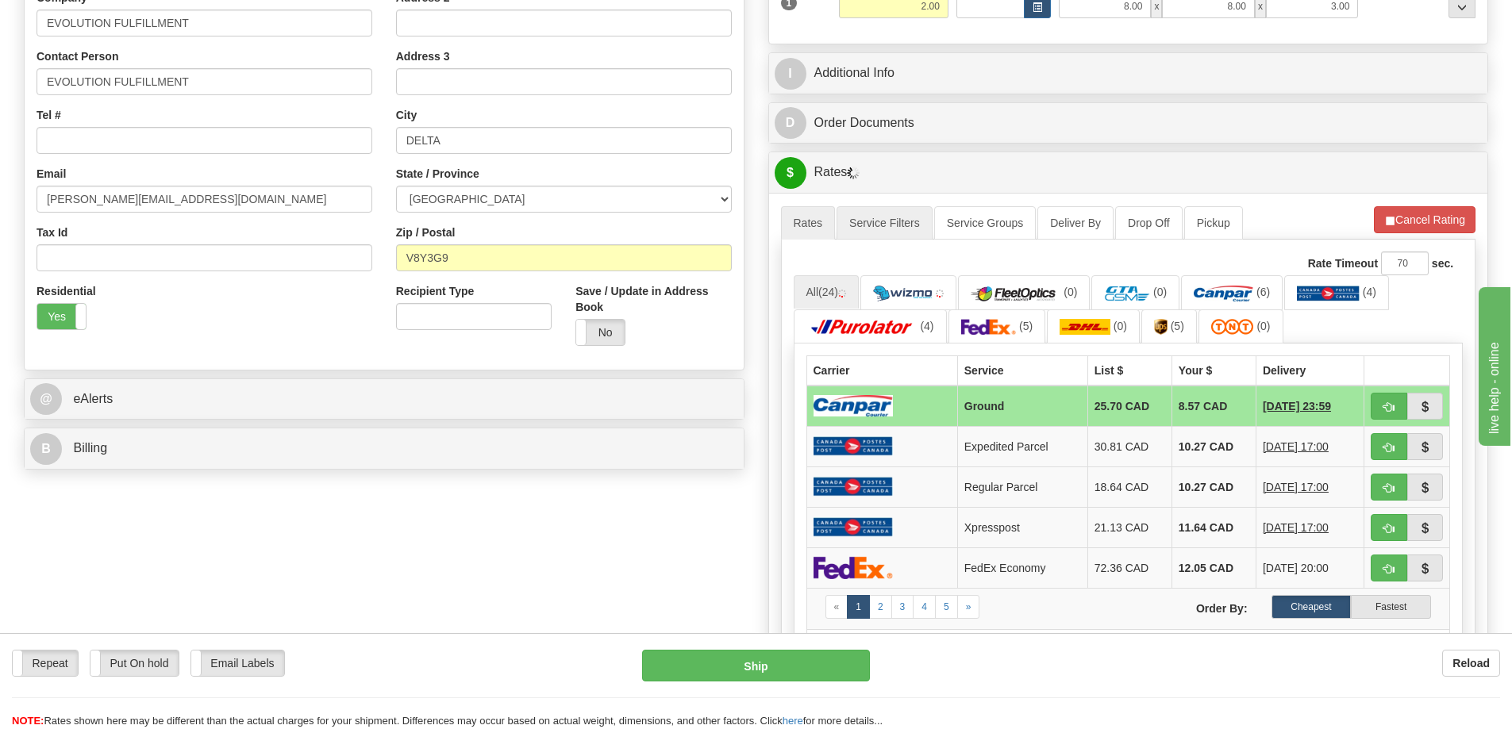
scroll to position [258, 0]
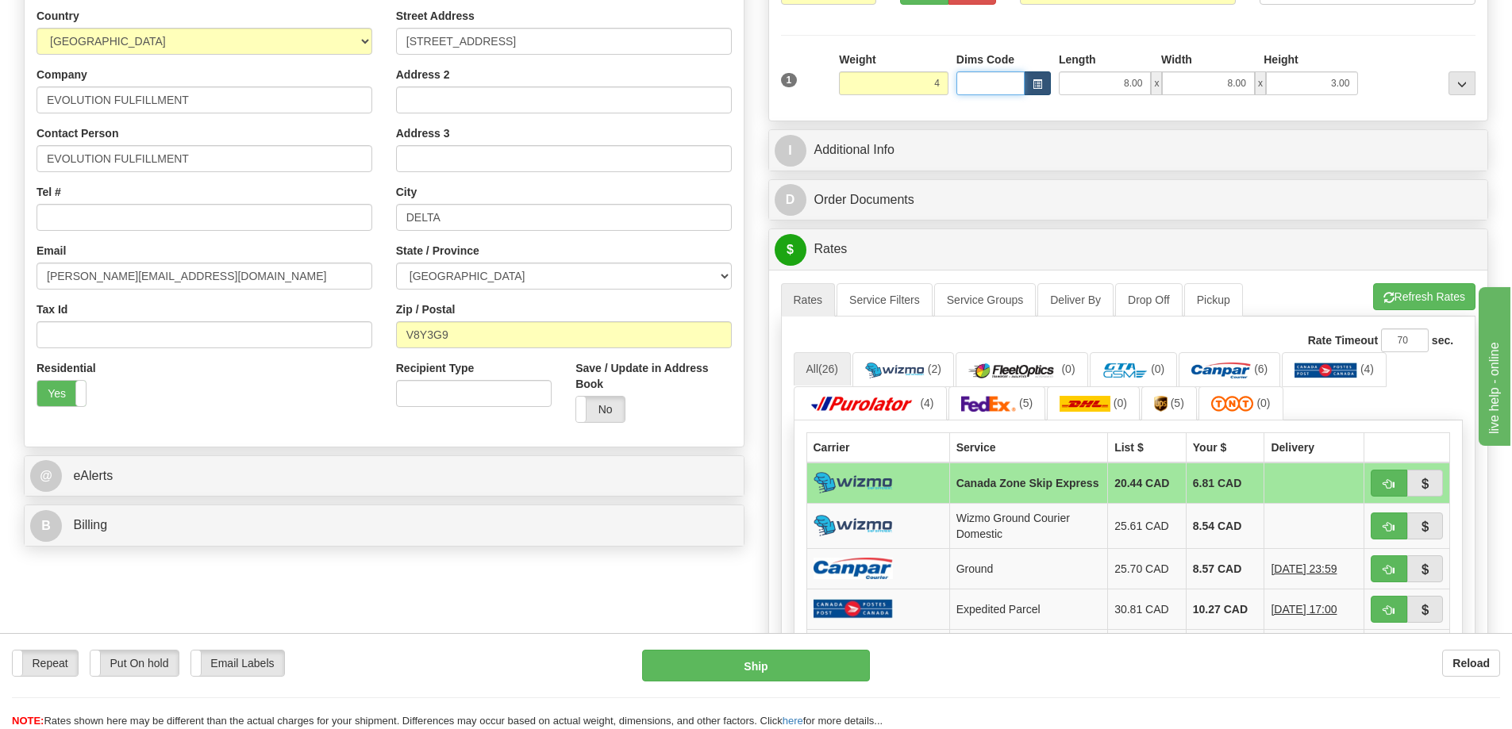
type input "4.00"
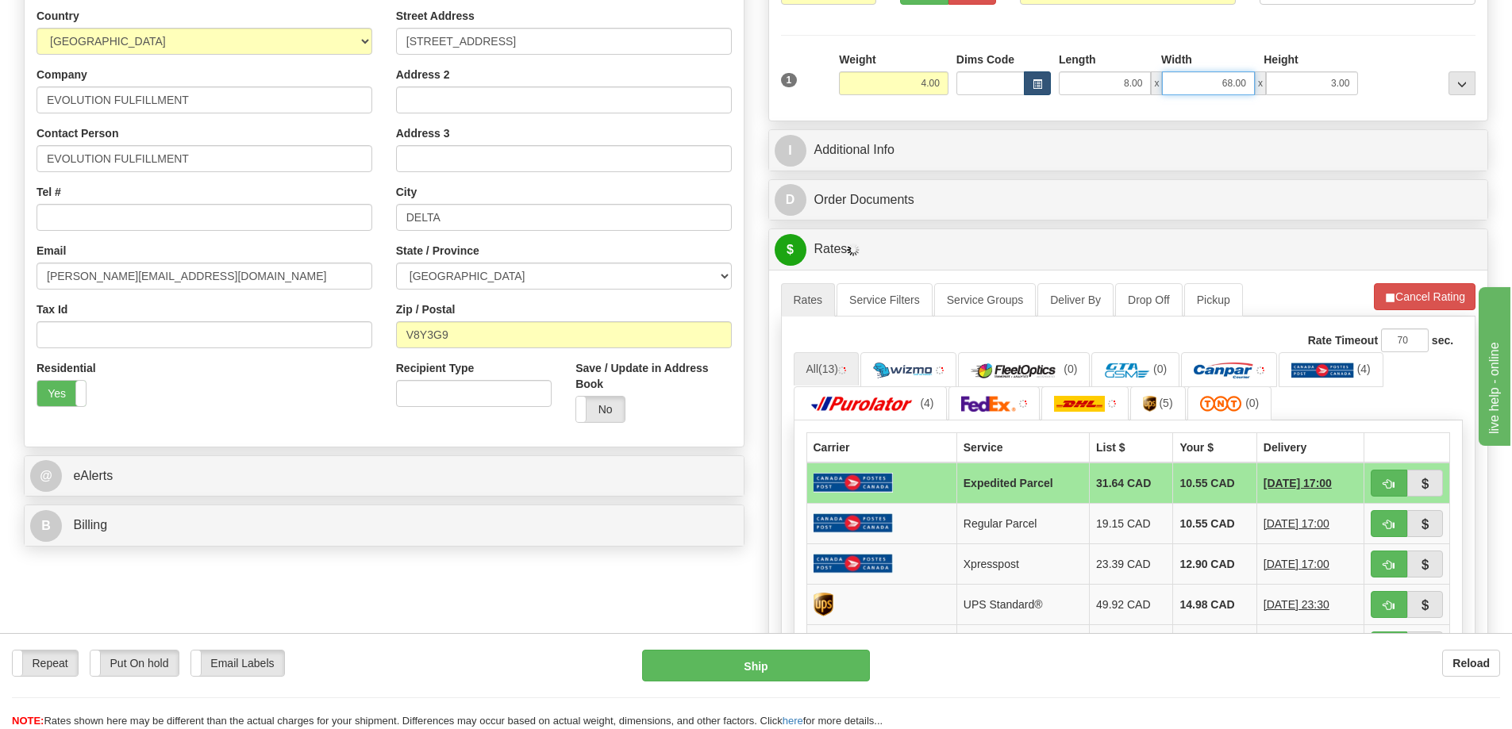
type input "68.00"
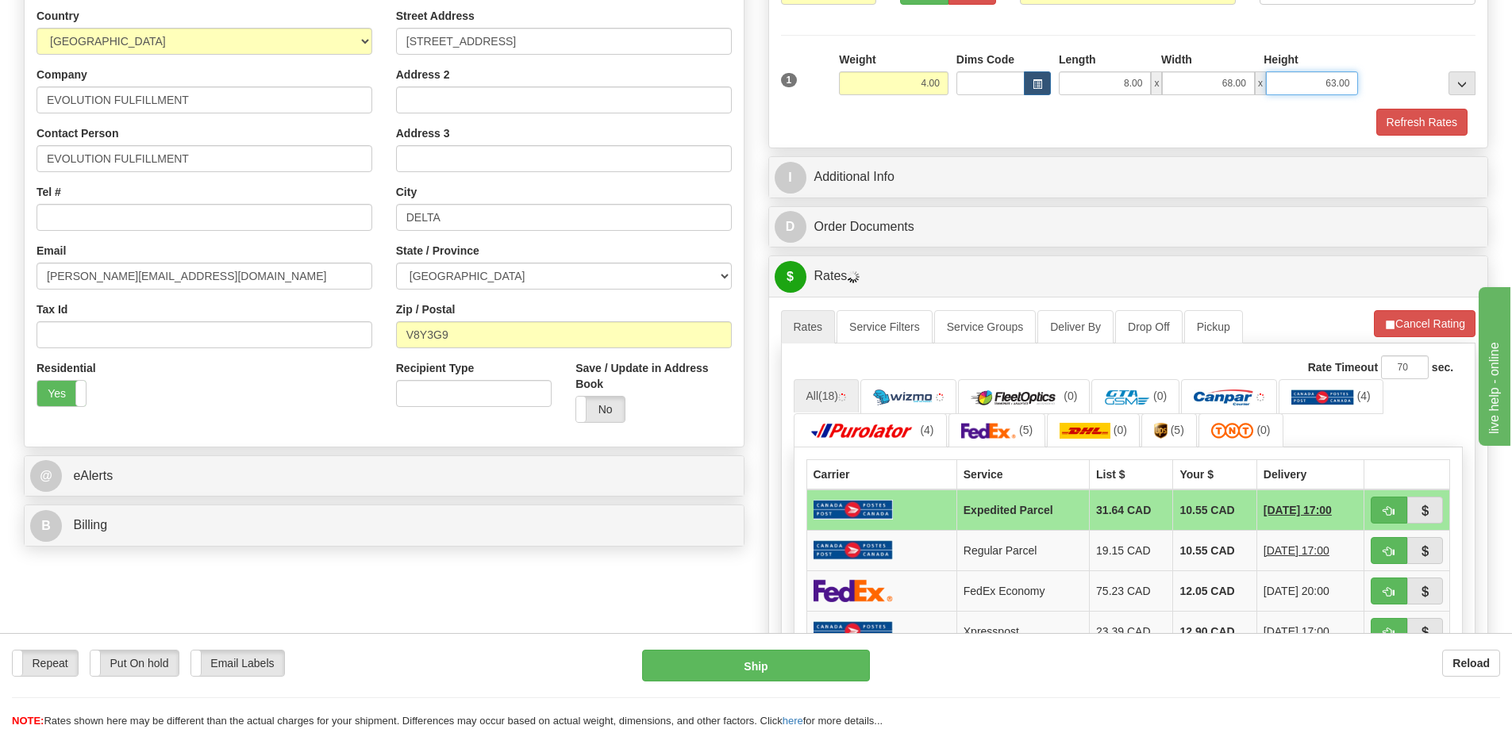
drag, startPoint x: 900, startPoint y: 79, endPoint x: 1204, endPoint y: 100, distance: 304.6
click at [1067, 86] on div "1 Weight 4.00 Dims Code 8.00" at bounding box center [1128, 80] width 703 height 56
drag, startPoint x: 1328, startPoint y: 79, endPoint x: 1382, endPoint y: 72, distance: 54.3
click at [1382, 72] on div "1 Weight 4.00 Dims Code 8.00" at bounding box center [1128, 80] width 703 height 56
type input "6.00"
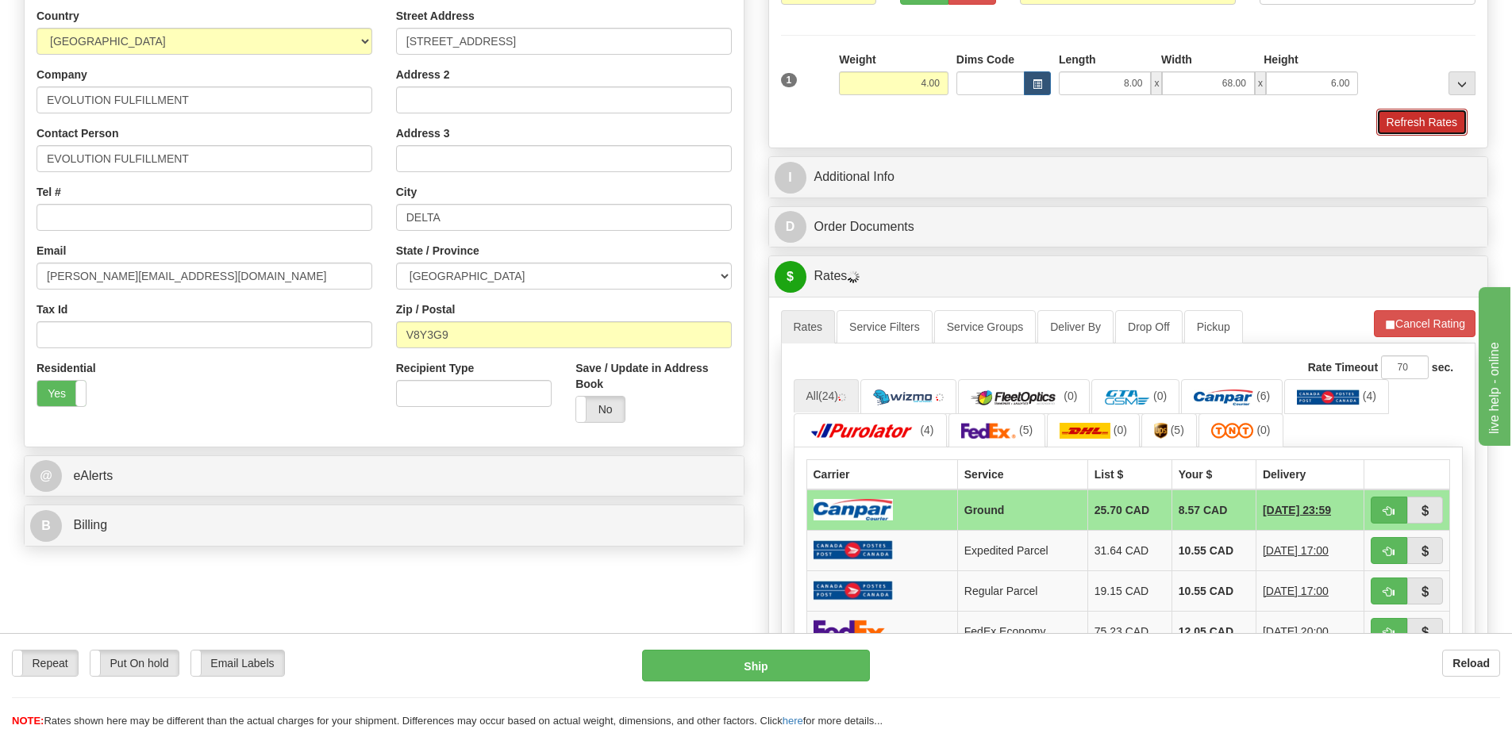
click at [1397, 121] on button "Refresh Rates" at bounding box center [1421, 122] width 91 height 27
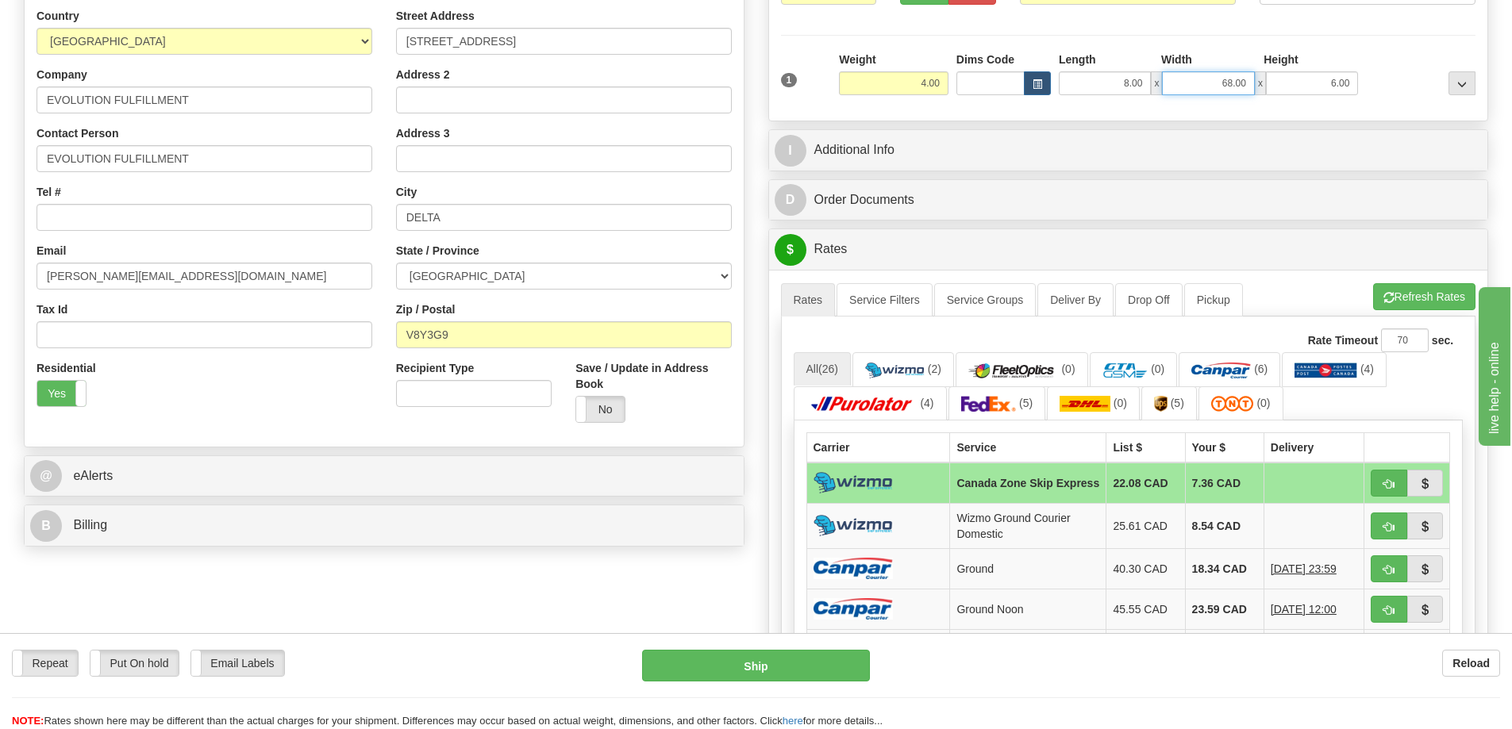
drag, startPoint x: 1208, startPoint y: 87, endPoint x: 1386, endPoint y: 94, distance: 177.9
click at [1224, 87] on input "68.00" at bounding box center [1208, 83] width 92 height 24
type input "6.00"
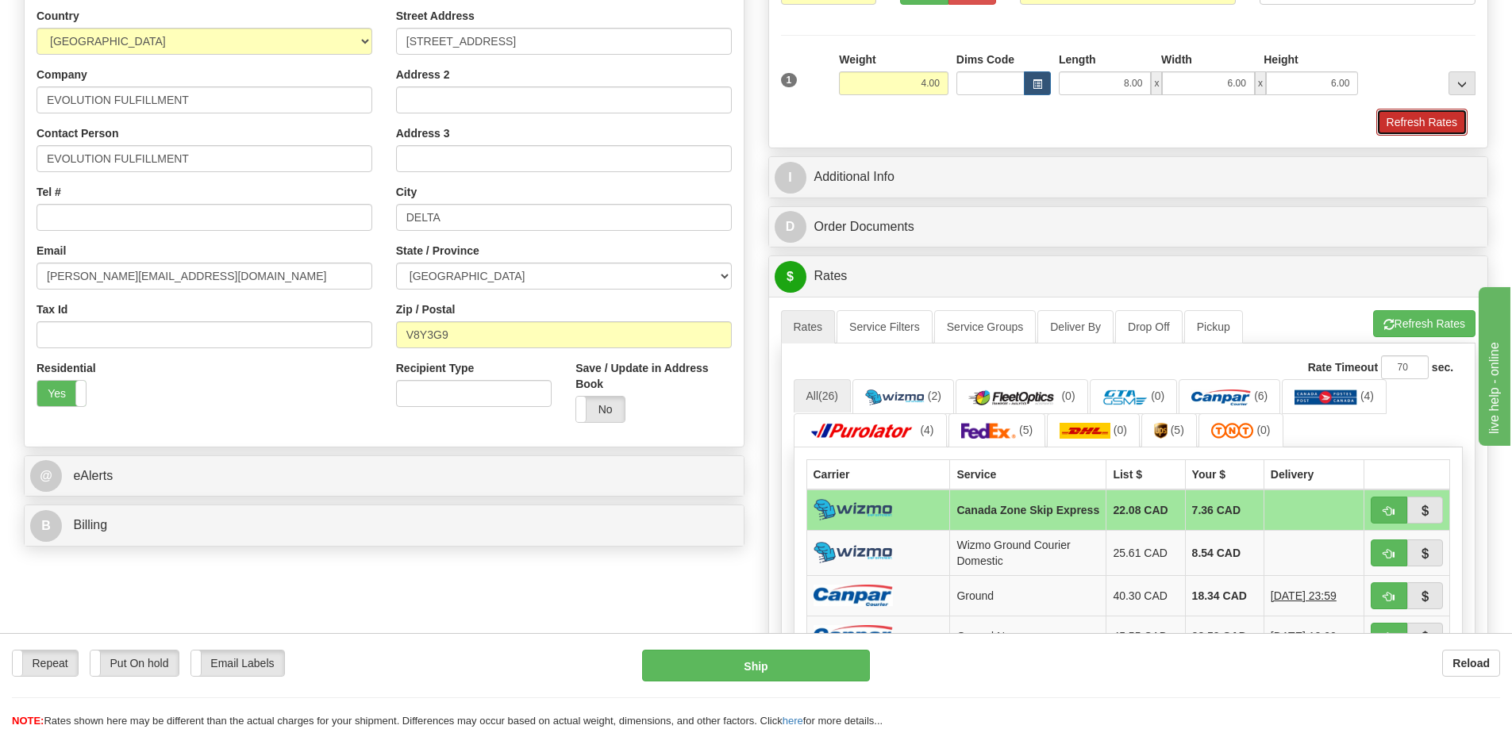
click at [1424, 117] on button "Refresh Rates" at bounding box center [1421, 122] width 91 height 27
